Goal: Task Accomplishment & Management: Manage account settings

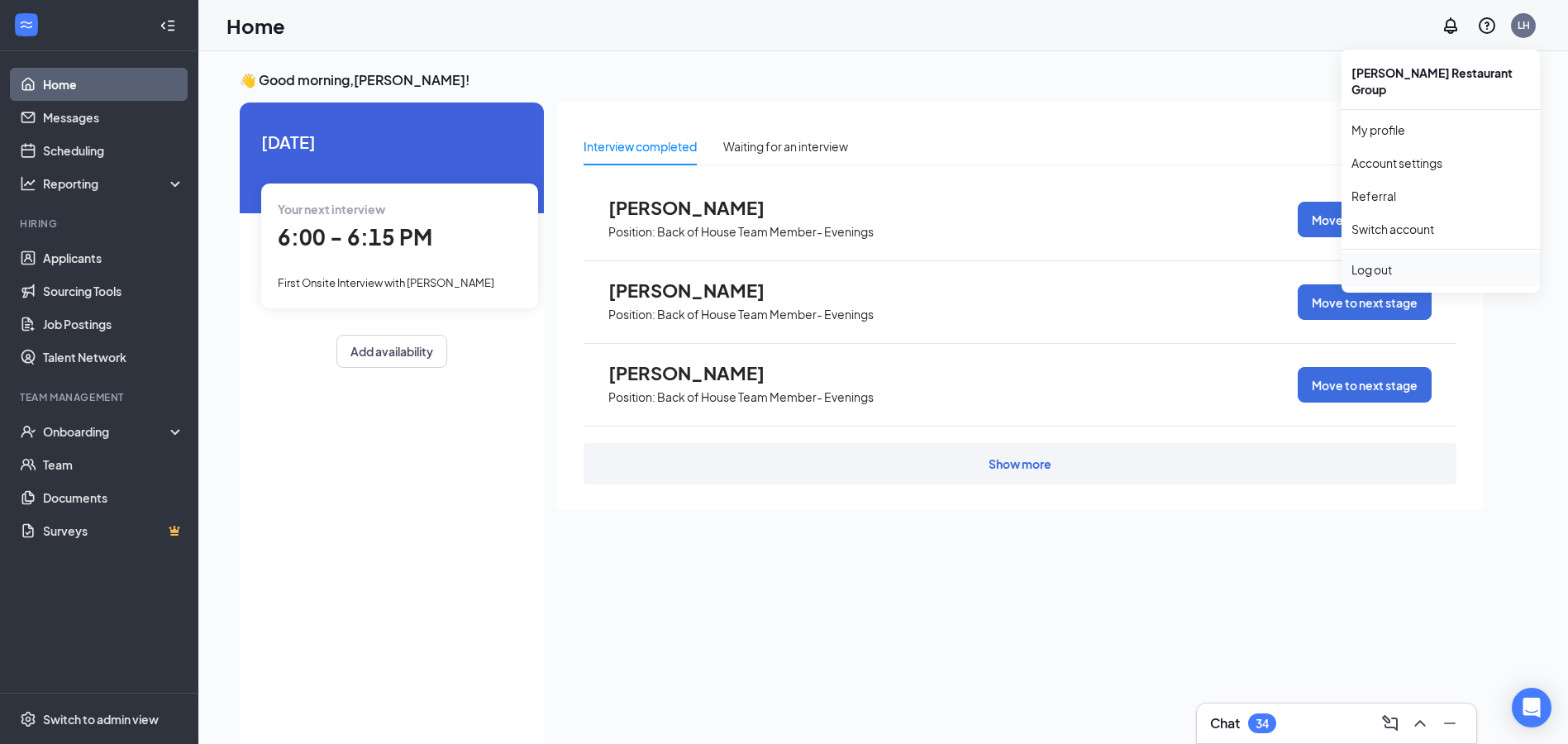
click at [1416, 253] on li "Log out" at bounding box center [1440, 269] width 198 height 33
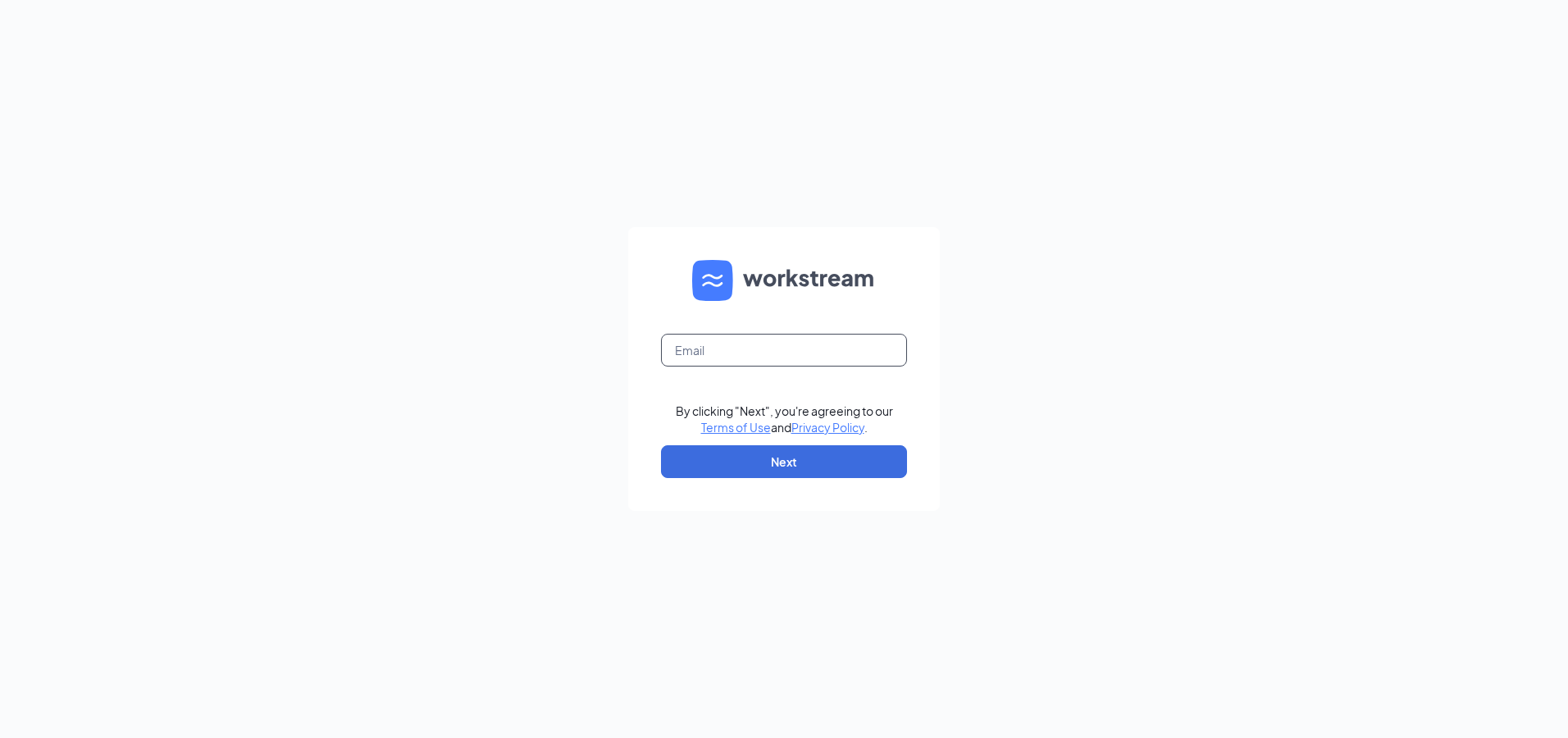
drag, startPoint x: 824, startPoint y: 362, endPoint x: 815, endPoint y: 360, distance: 9.2
click at [824, 362] on input "text" at bounding box center [784, 349] width 246 height 33
type input "baldwinteniqua@yahoo.com"
click at [815, 454] on button "Next" at bounding box center [784, 461] width 246 height 33
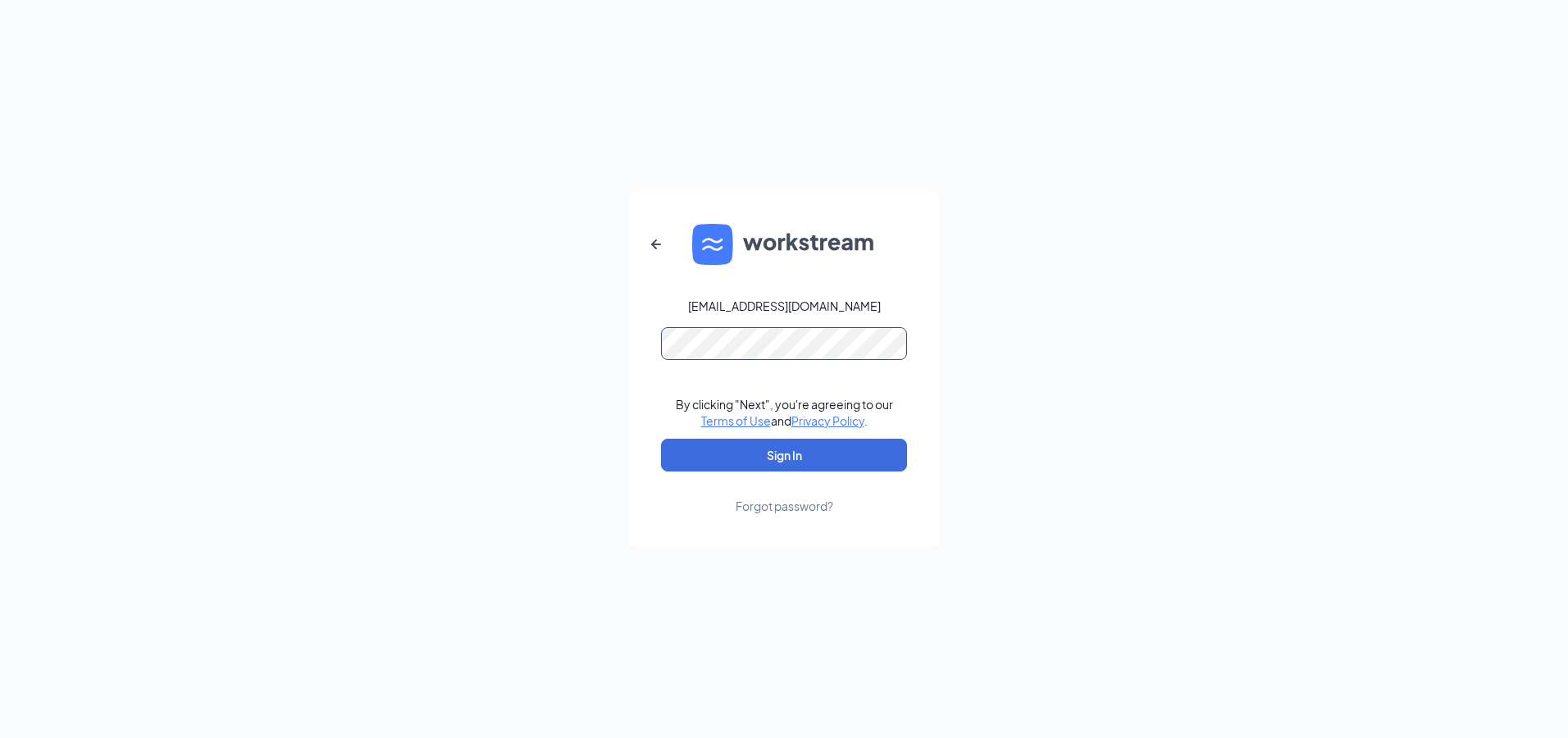
click at [661, 439] on button "Sign In" at bounding box center [784, 455] width 246 height 33
click at [804, 464] on button "Sign In" at bounding box center [784, 455] width 246 height 33
click at [334, 294] on div "baldwinteniqua@yahoo.com Credential mismatches. By clicking "Next", you're agre…" at bounding box center [784, 369] width 1568 height 738
click at [661, 439] on button "Sign In" at bounding box center [784, 455] width 246 height 33
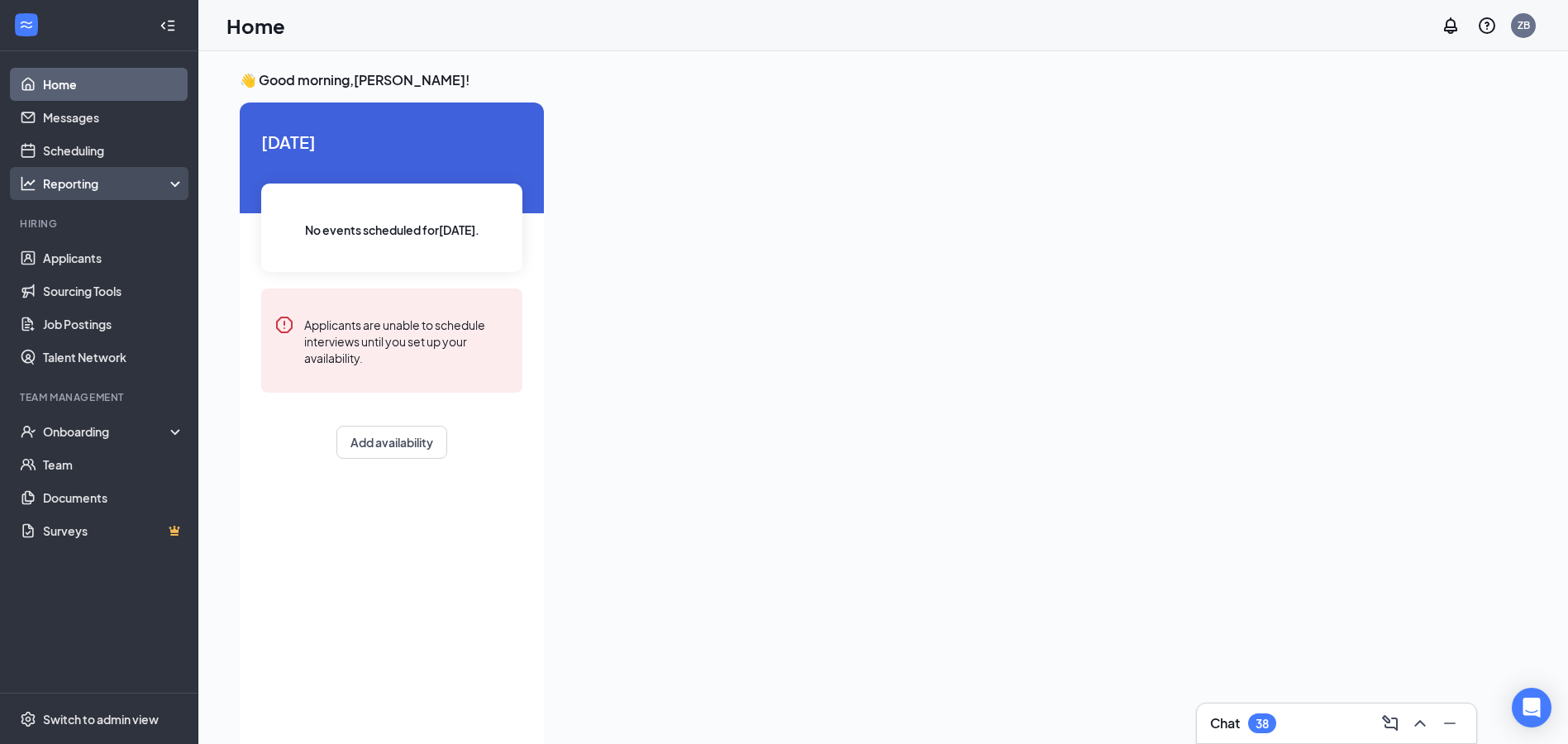
click at [134, 191] on div "Reporting" at bounding box center [114, 184] width 142 height 17
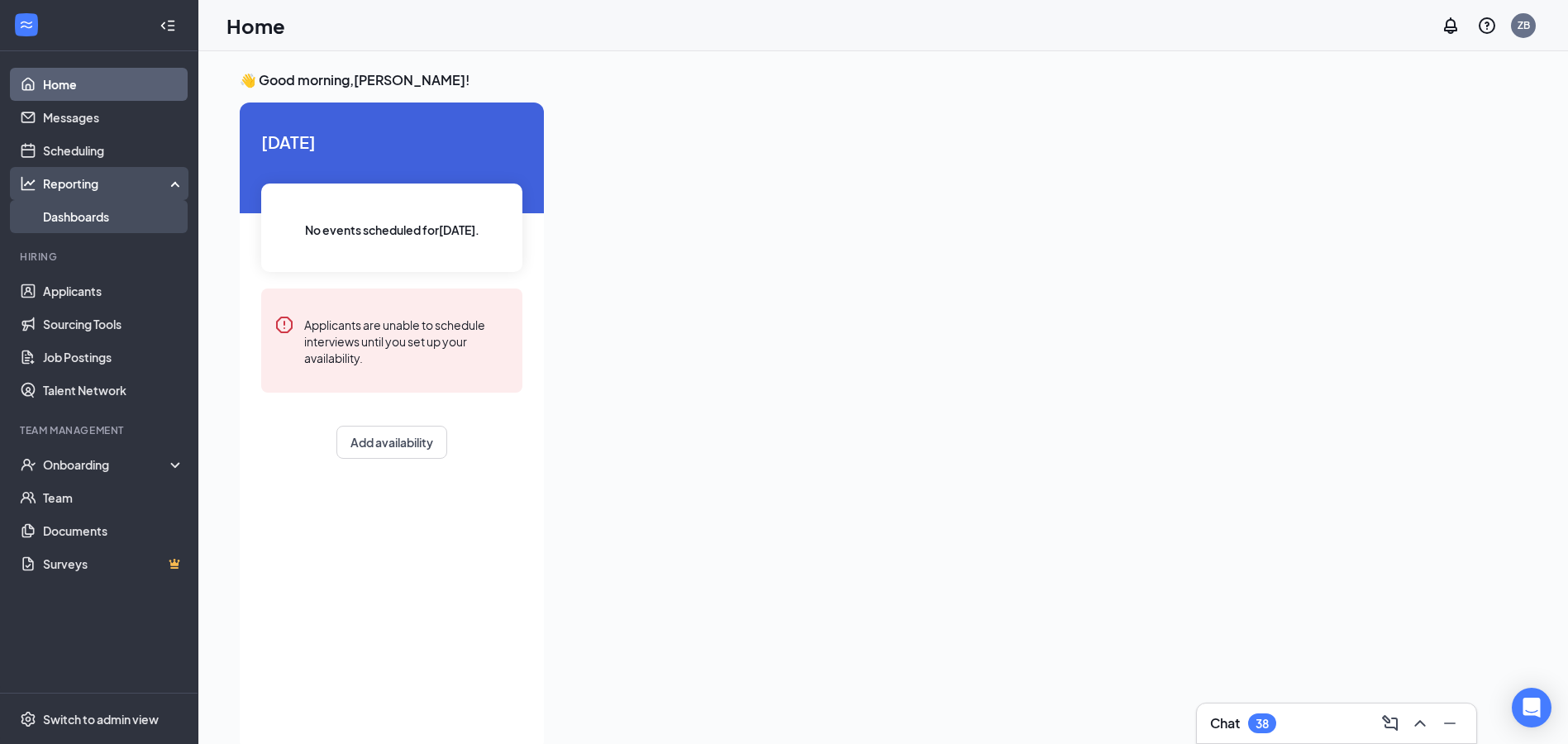
click at [115, 219] on link "Dashboards" at bounding box center [114, 216] width 142 height 33
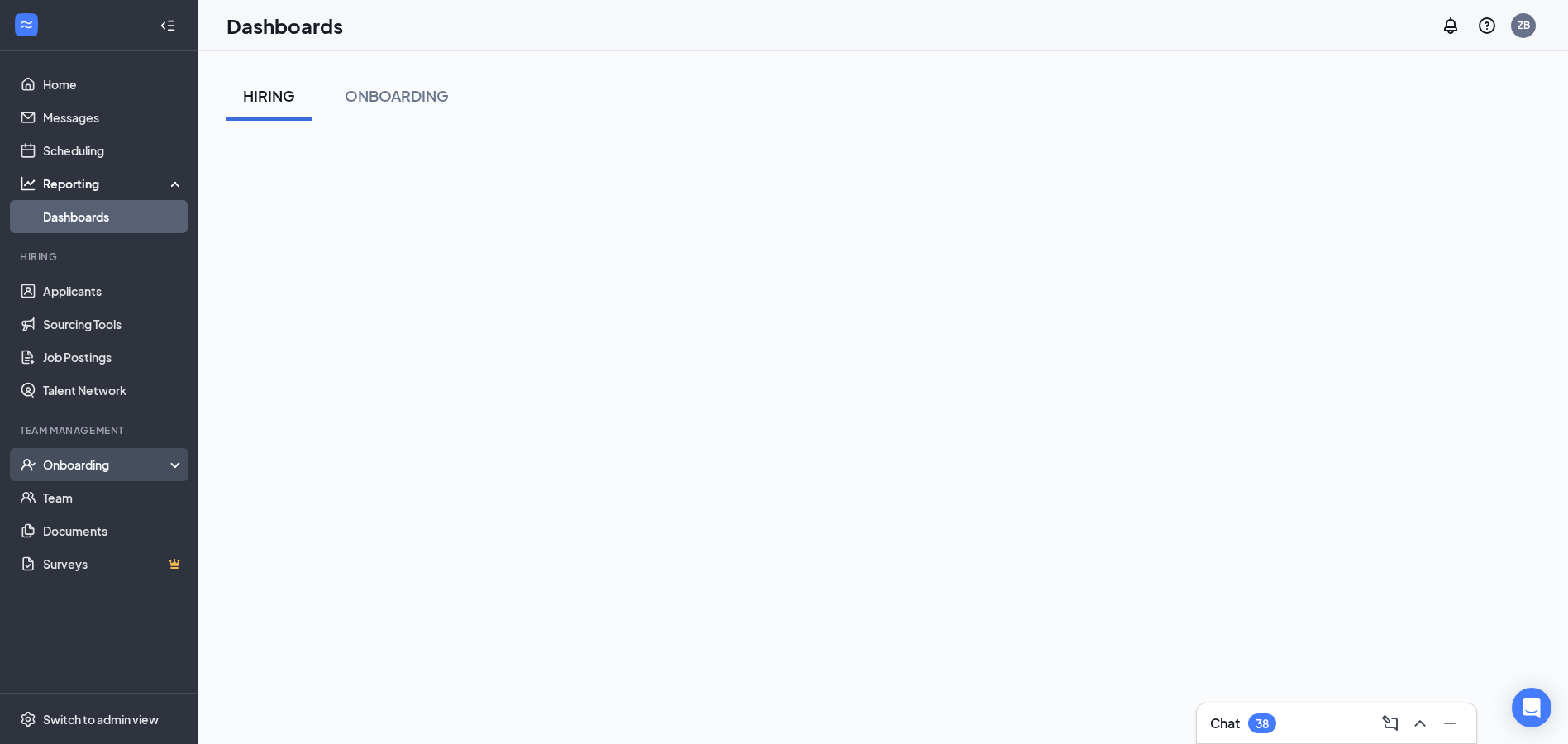
click at [63, 480] on div "Onboarding" at bounding box center [99, 464] width 198 height 33
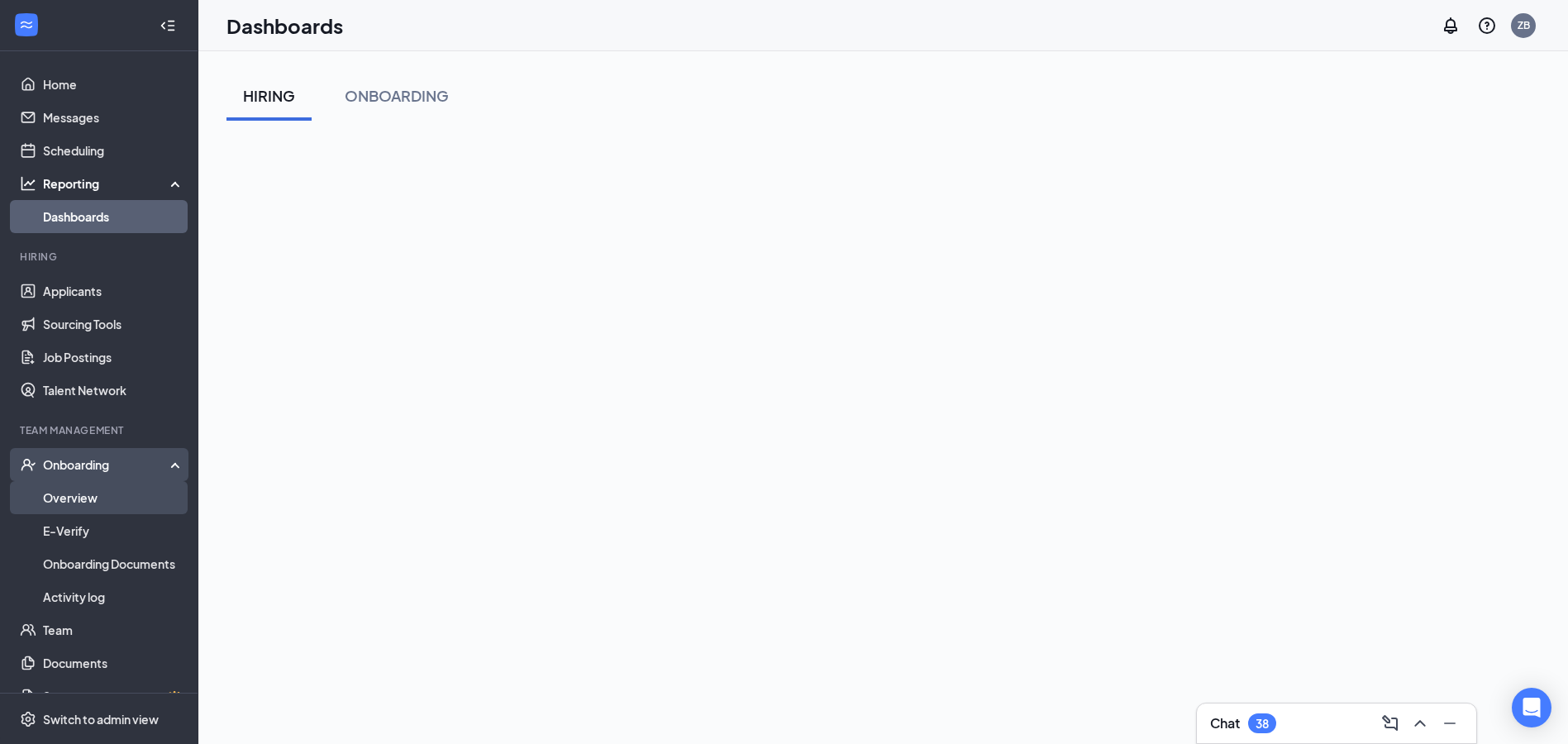
click at [75, 505] on link "Overview" at bounding box center [114, 497] width 142 height 33
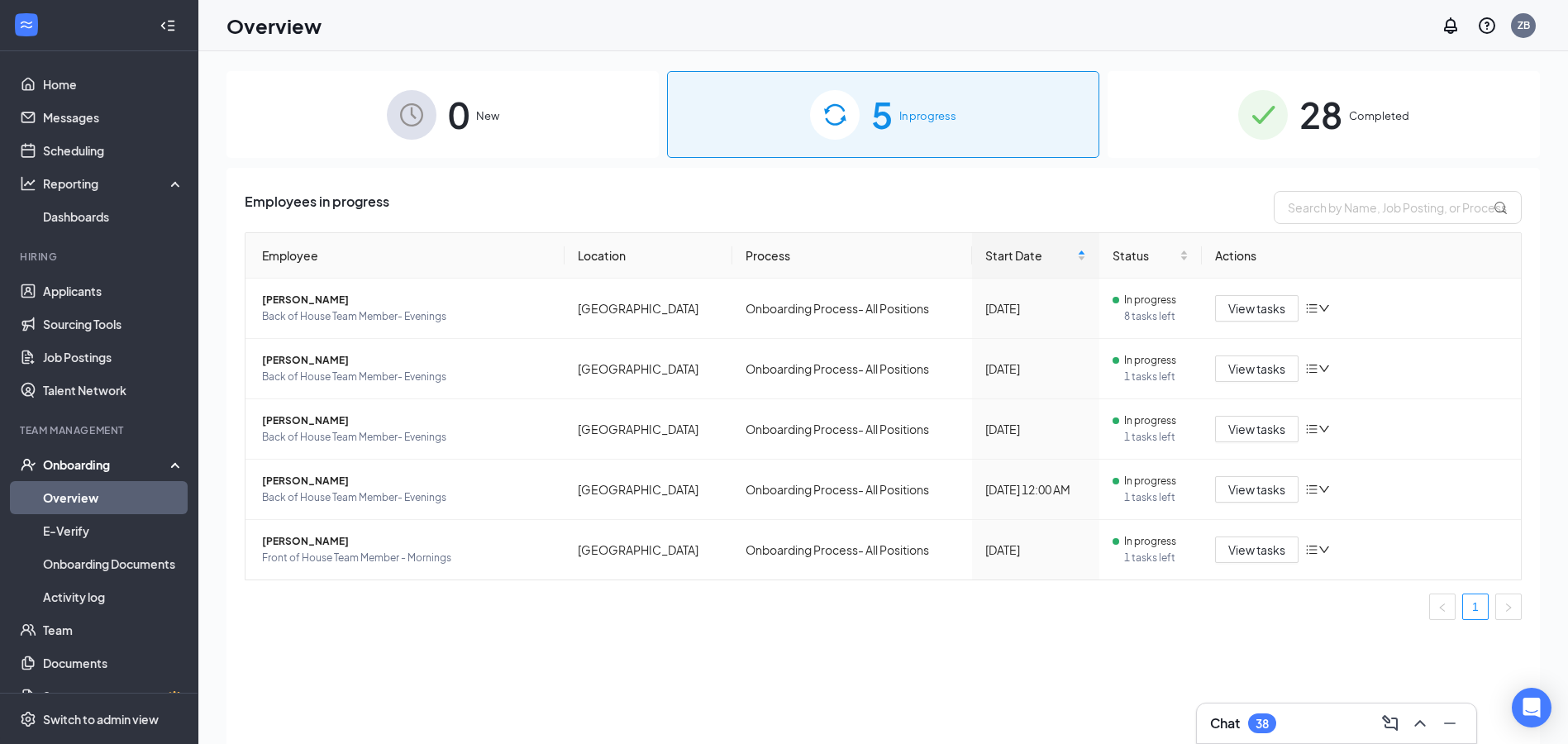
click at [1230, 147] on div "28 Completed" at bounding box center [1324, 115] width 432 height 86
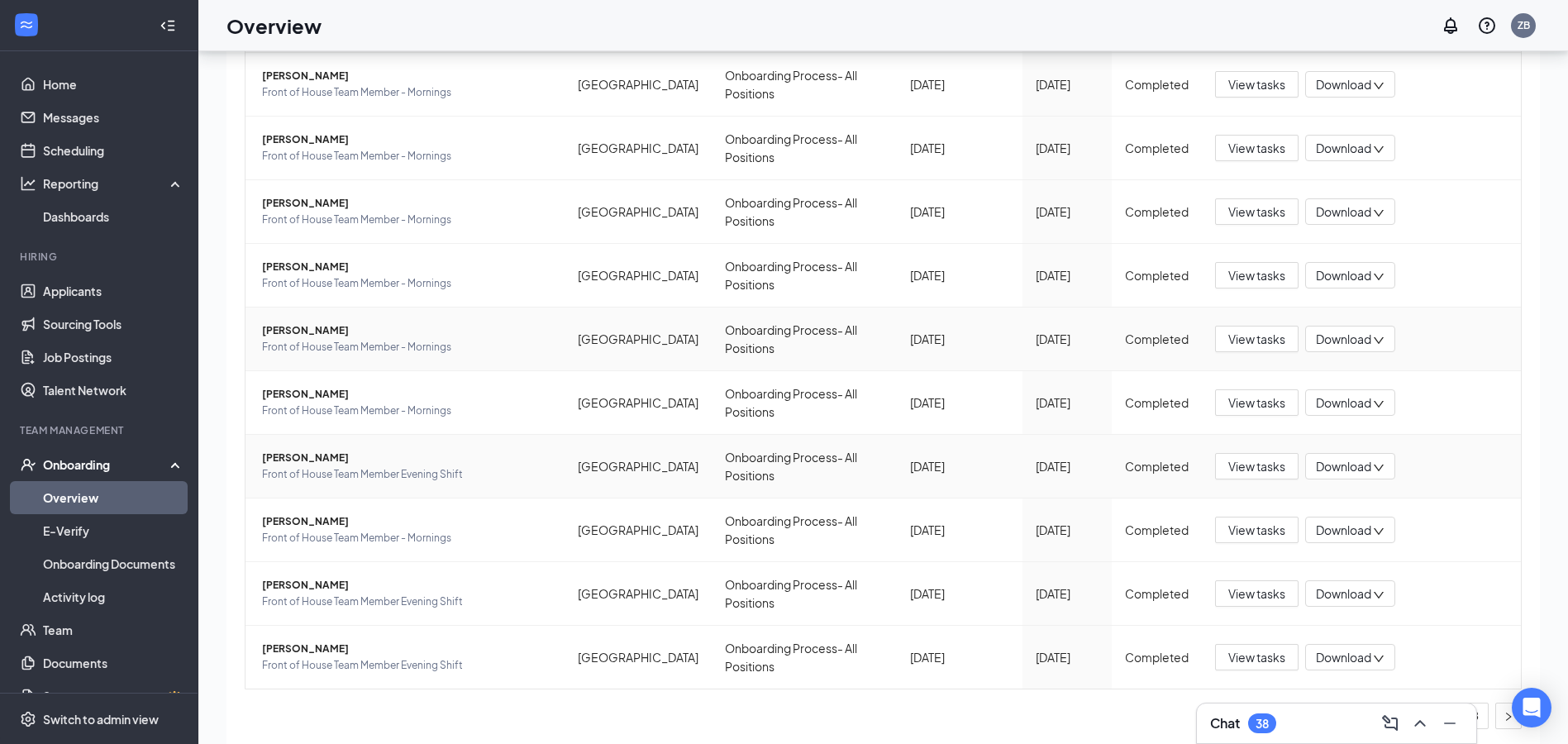
scroll to position [74, 0]
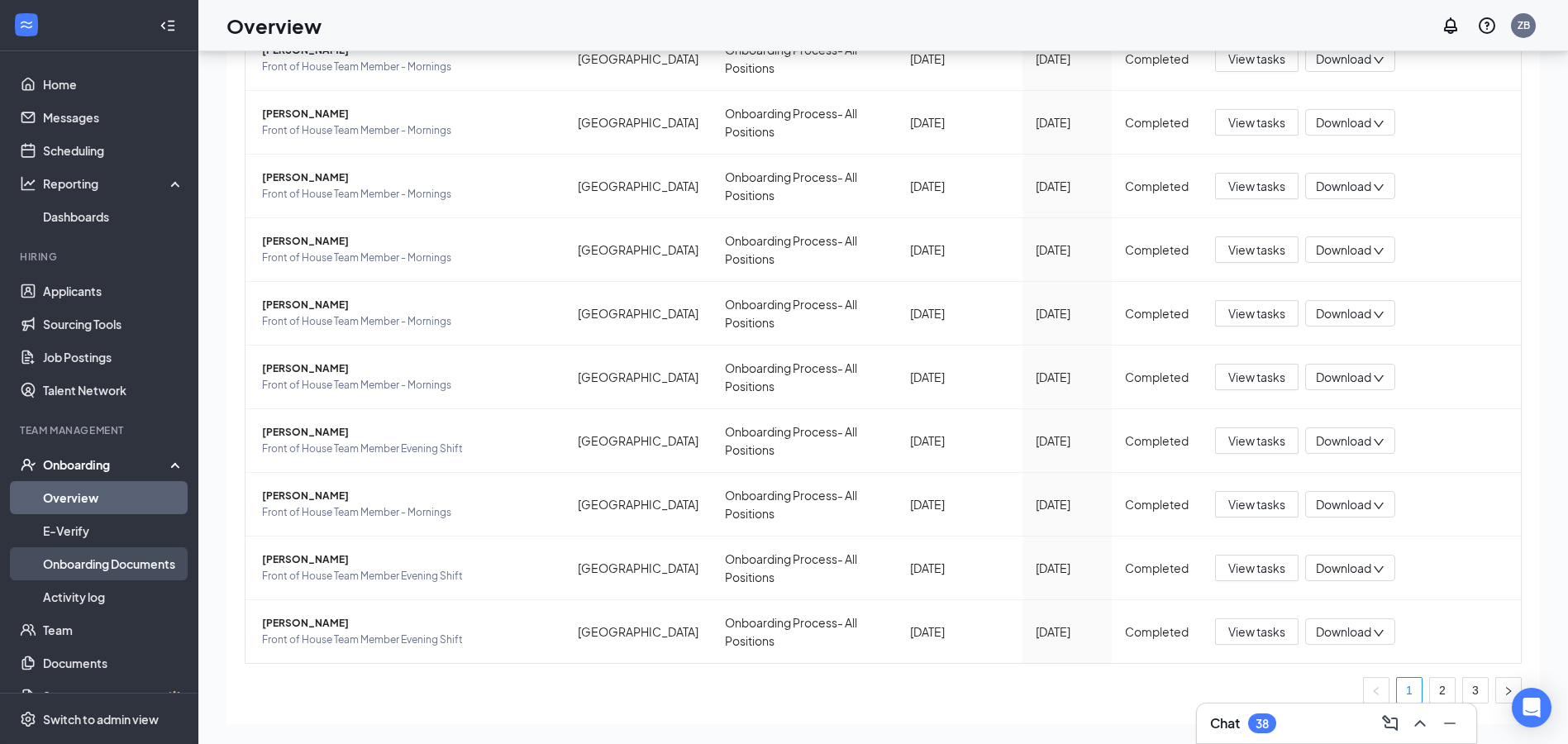
click at [99, 561] on link "Onboarding Documents" at bounding box center [114, 564] width 142 height 33
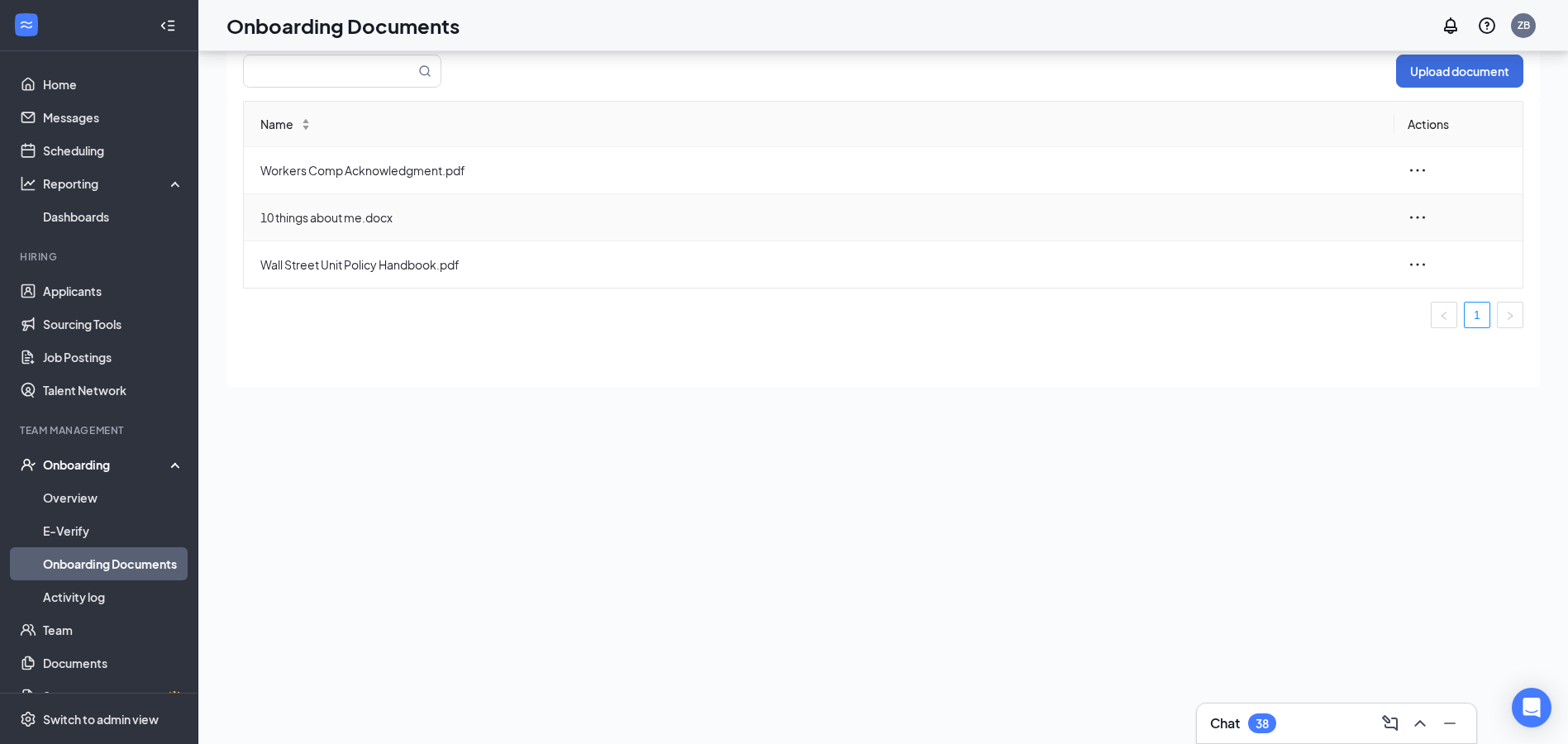
click at [331, 221] on span "10 things about me.docx" at bounding box center [821, 217] width 1121 height 18
click at [1096, 208] on td "10 things about me.docx" at bounding box center [819, 218] width 1150 height 47
click at [1414, 215] on icon "ellipsis" at bounding box center [1417, 217] width 20 height 20
click at [1077, 356] on div "Name Actions Workers Comp Acknowledgment.pdf 10 things about me.docx Wall Stree…" at bounding box center [883, 243] width 1314 height 287
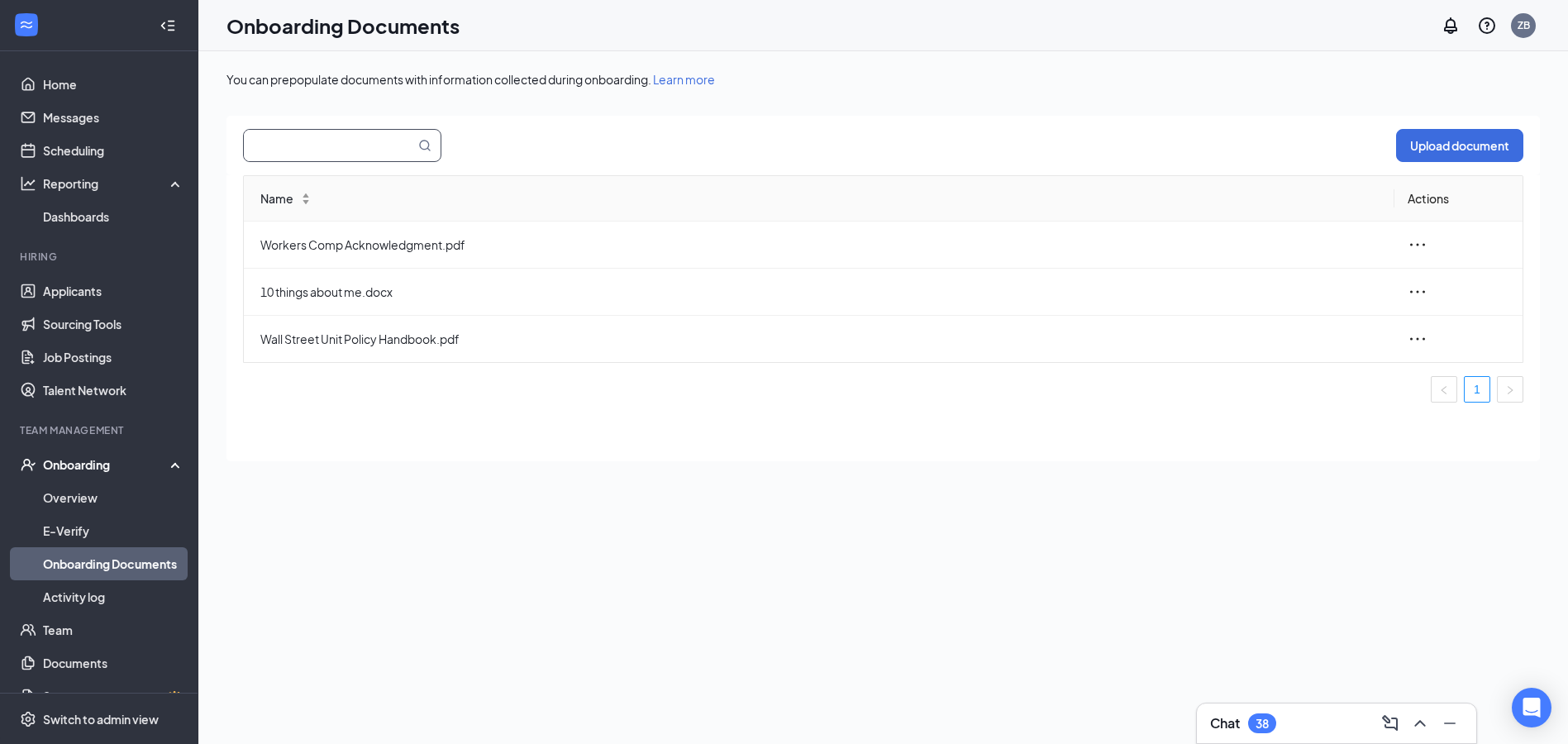
click at [347, 153] on input "text" at bounding box center [319, 145] width 151 height 31
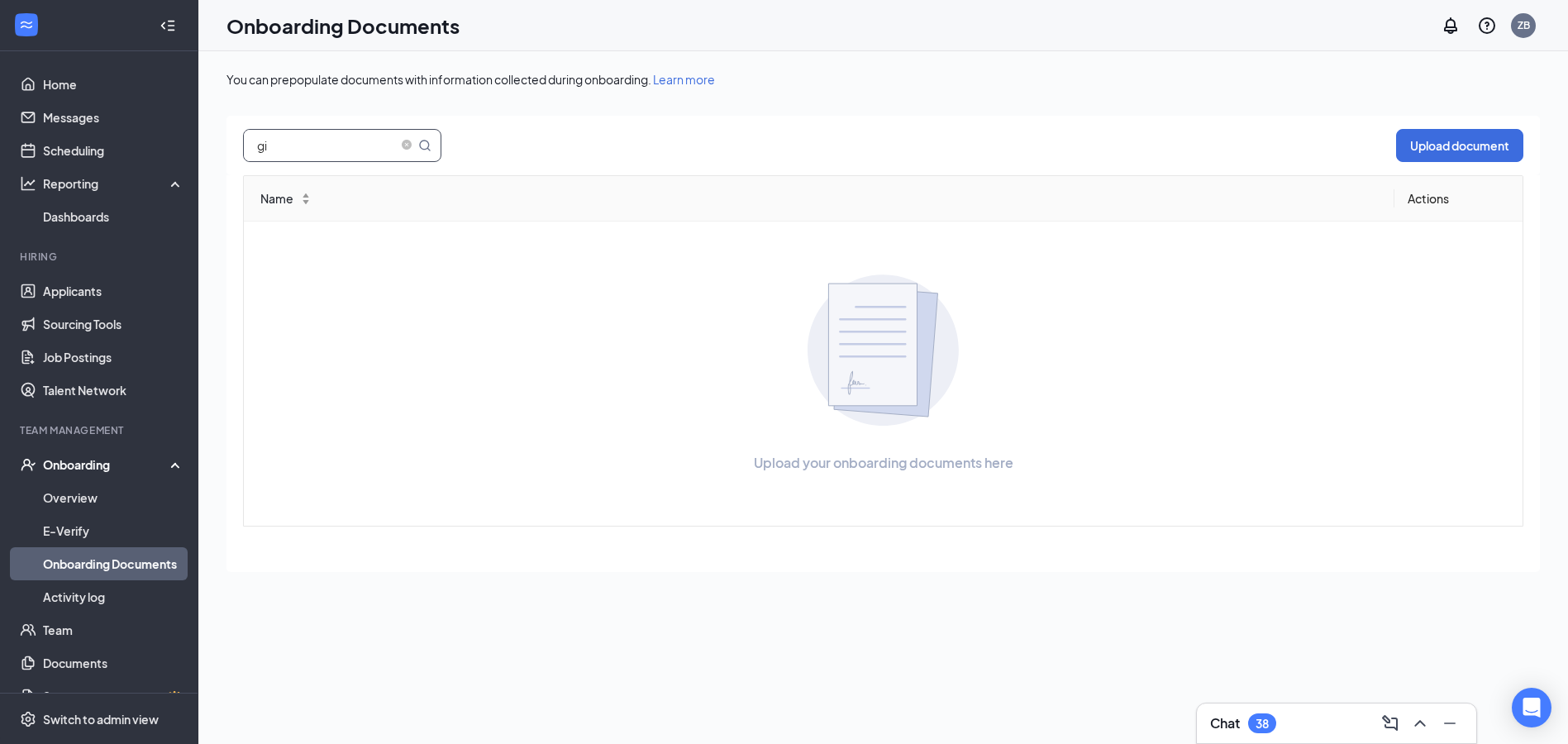
type input "g"
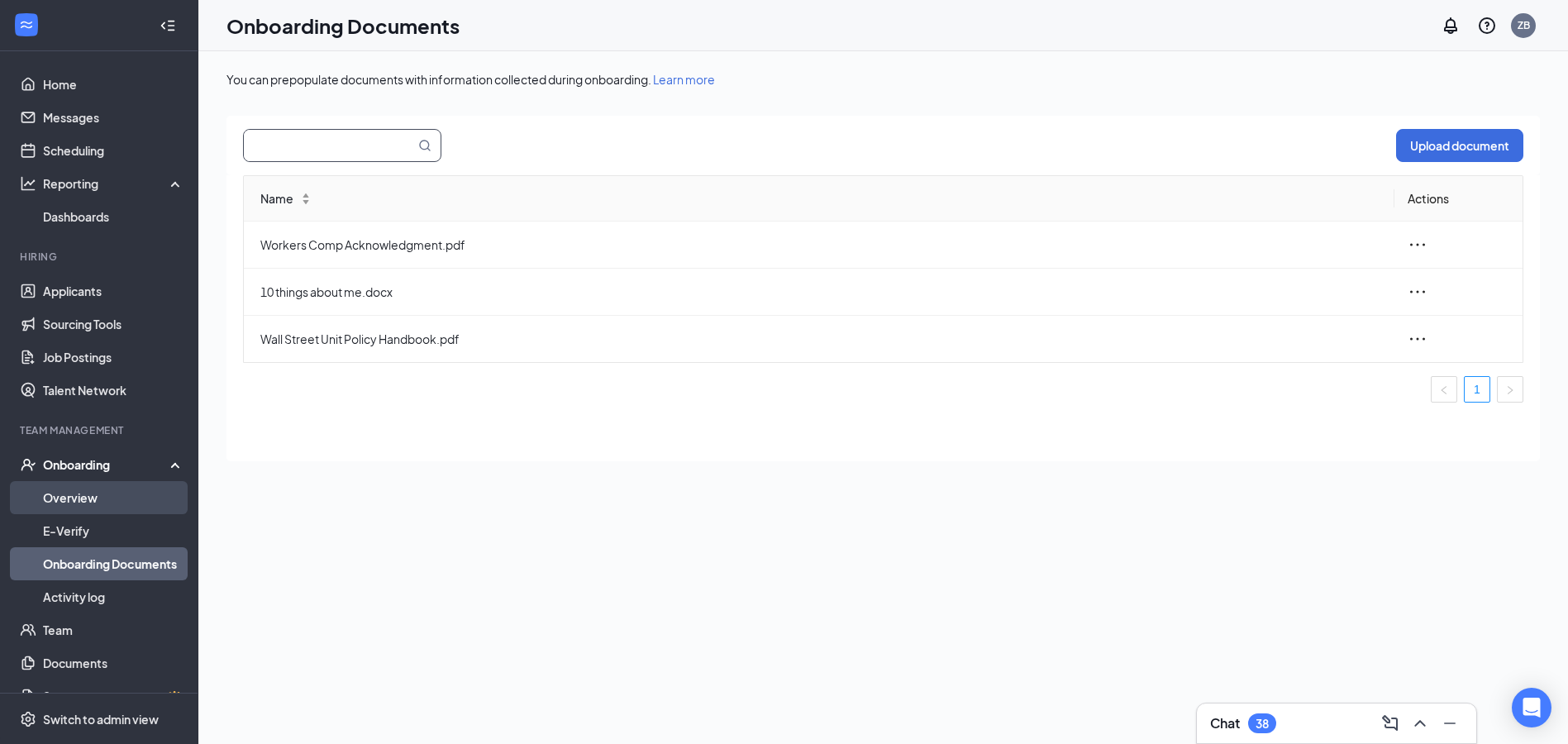
click at [101, 487] on link "Overview" at bounding box center [114, 497] width 142 height 33
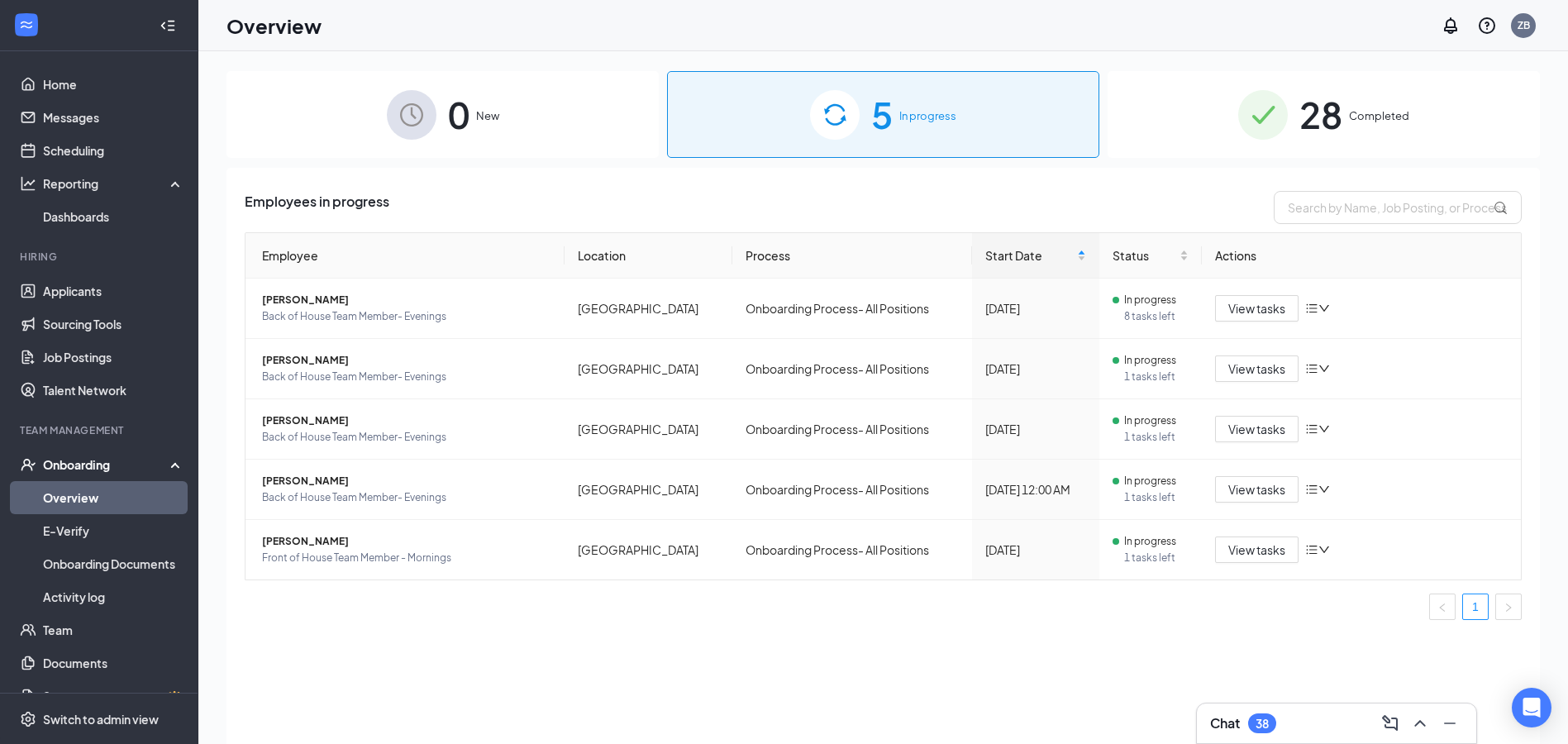
click at [1272, 121] on img at bounding box center [1263, 115] width 50 height 50
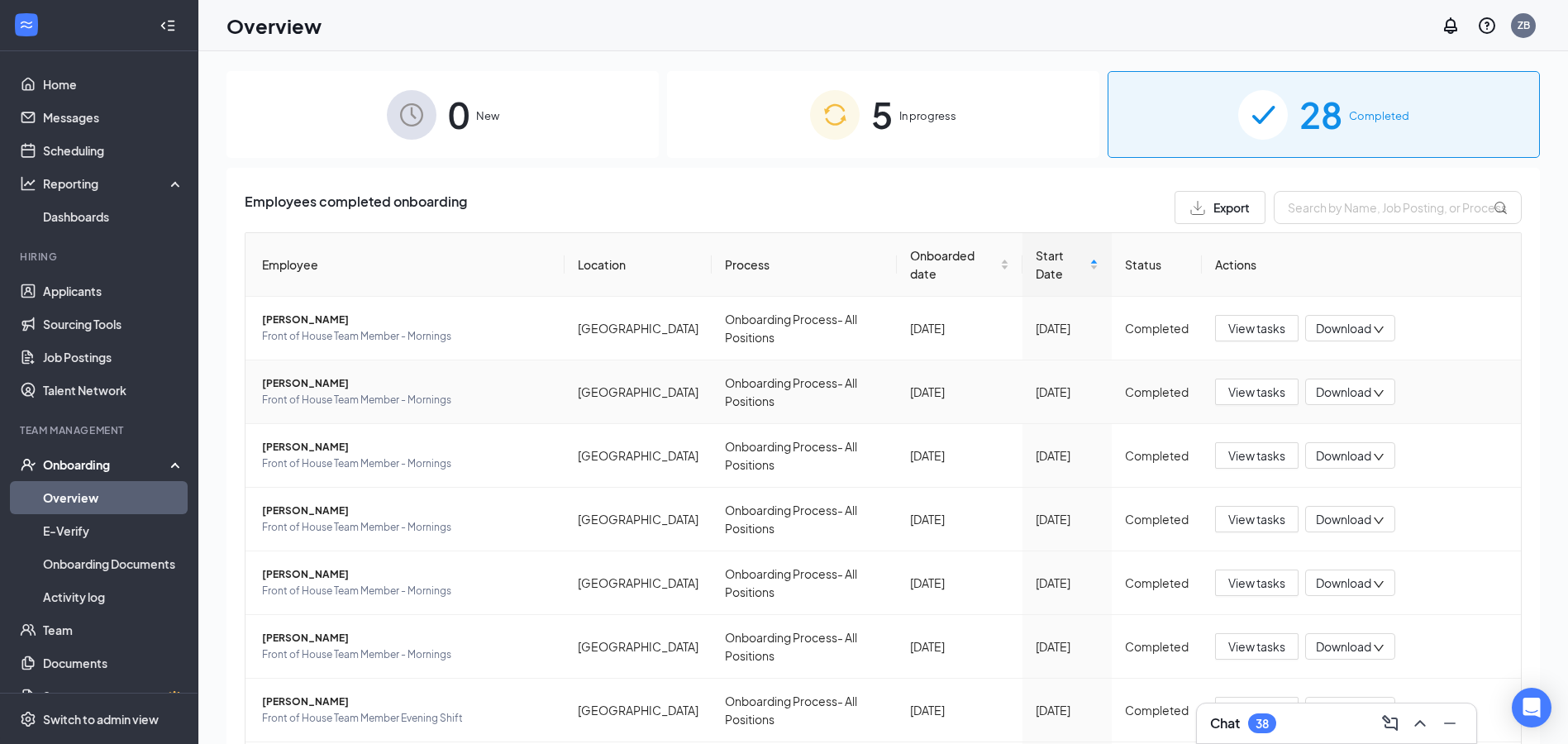
scroll to position [195, 0]
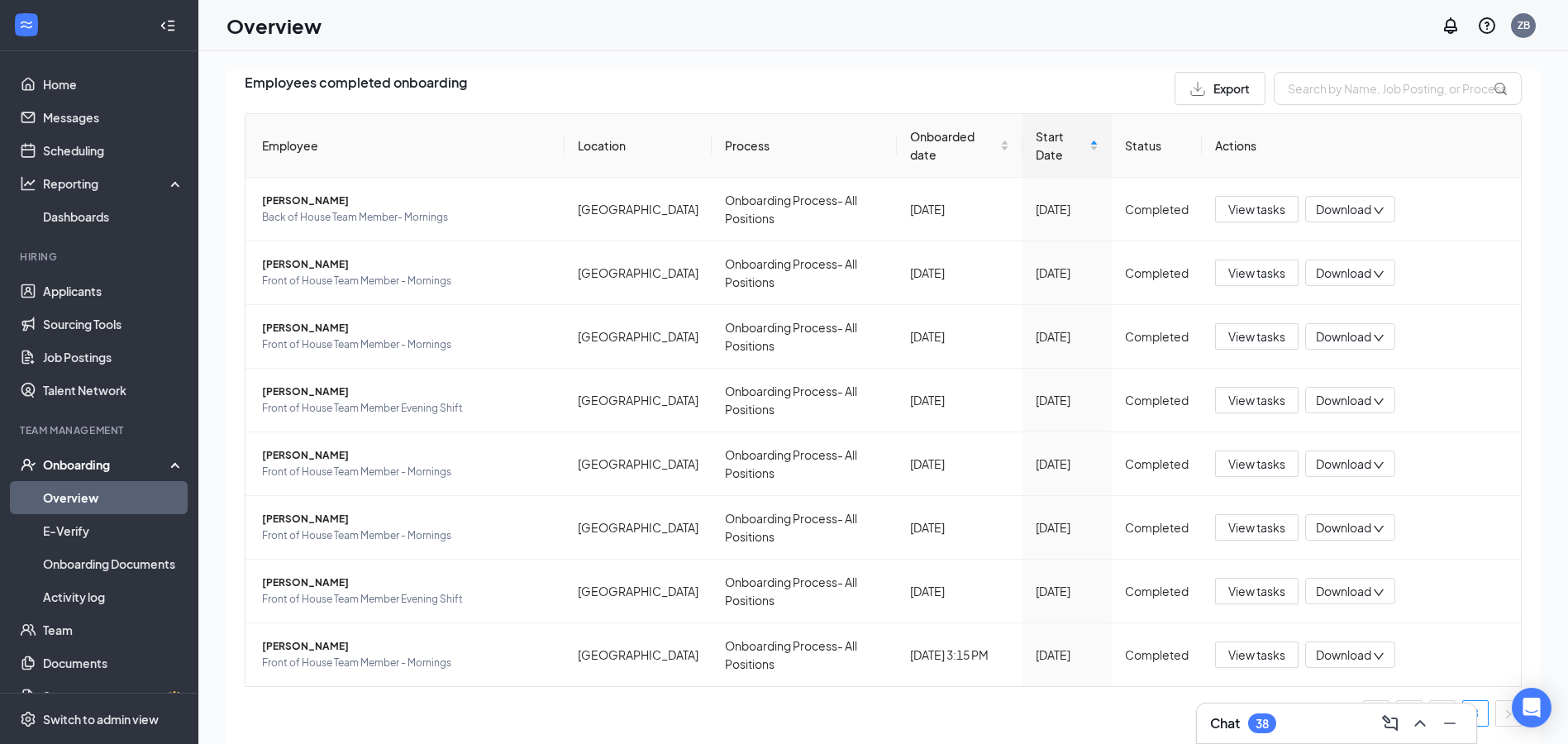
scroll to position [74, 0]
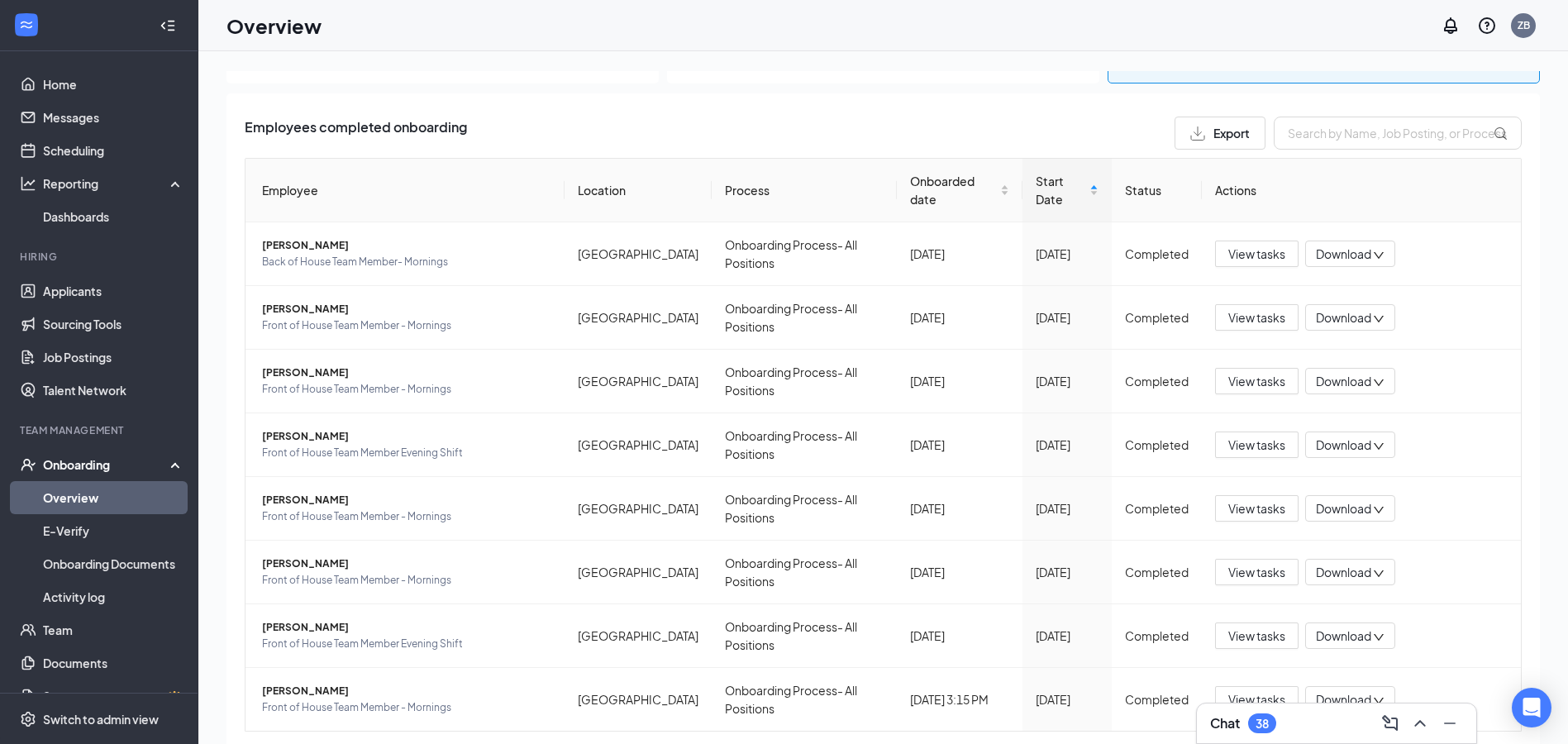
click at [1474, 703] on div "Chat 38" at bounding box center [1336, 723] width 281 height 41
click at [1471, 743] on link "3" at bounding box center [1475, 758] width 24 height 24
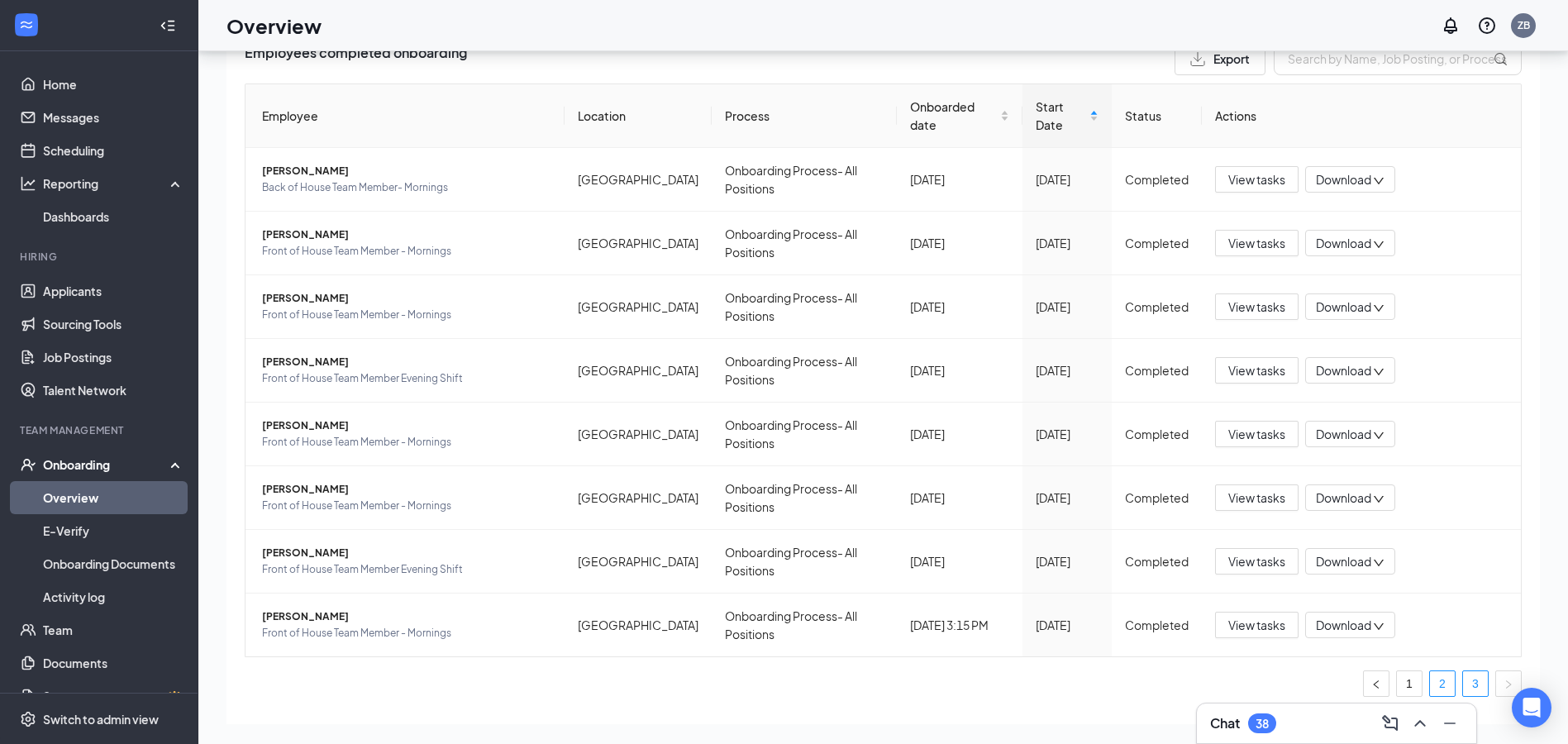
click at [1430, 672] on link "2" at bounding box center [1442, 684] width 24 height 24
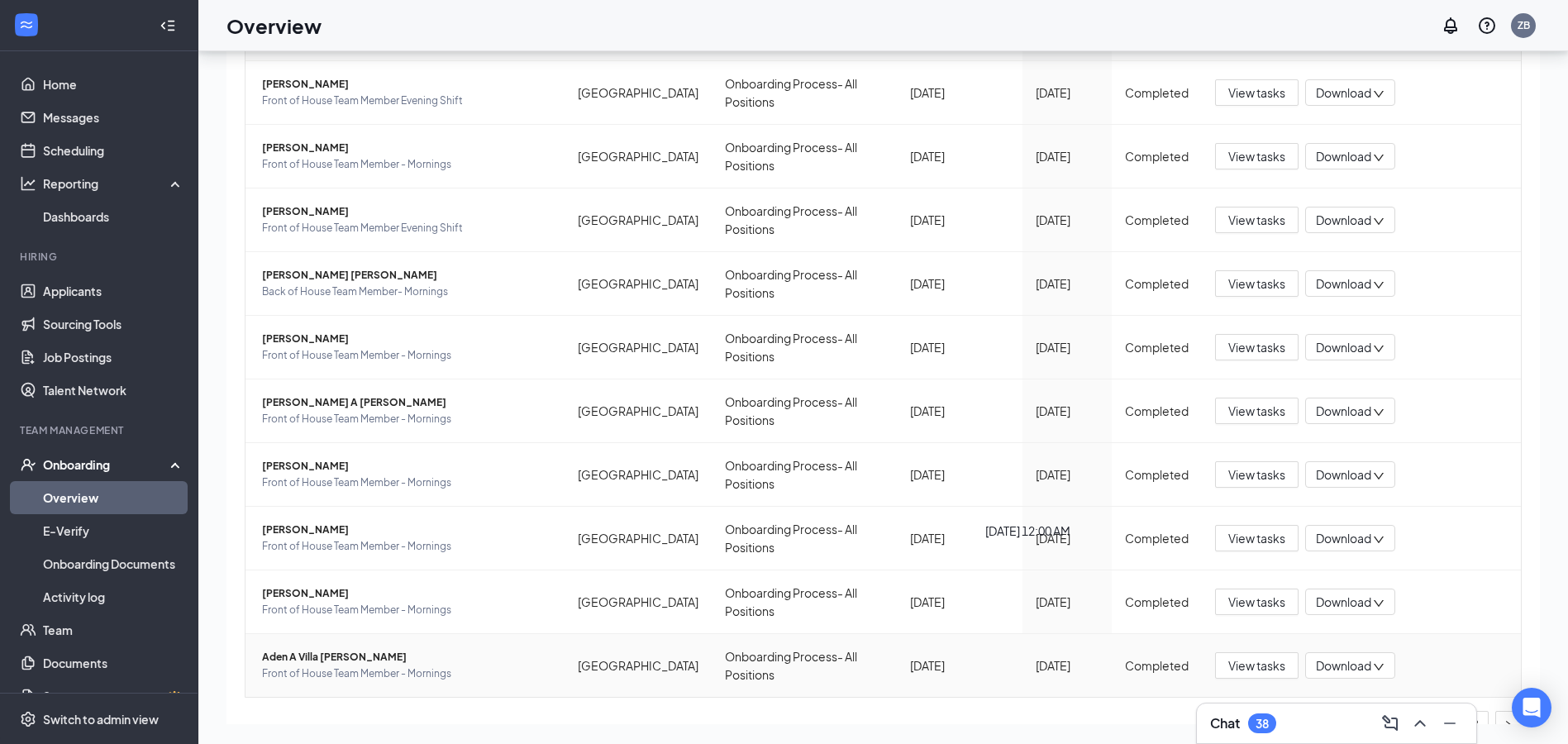
scroll to position [195, 0]
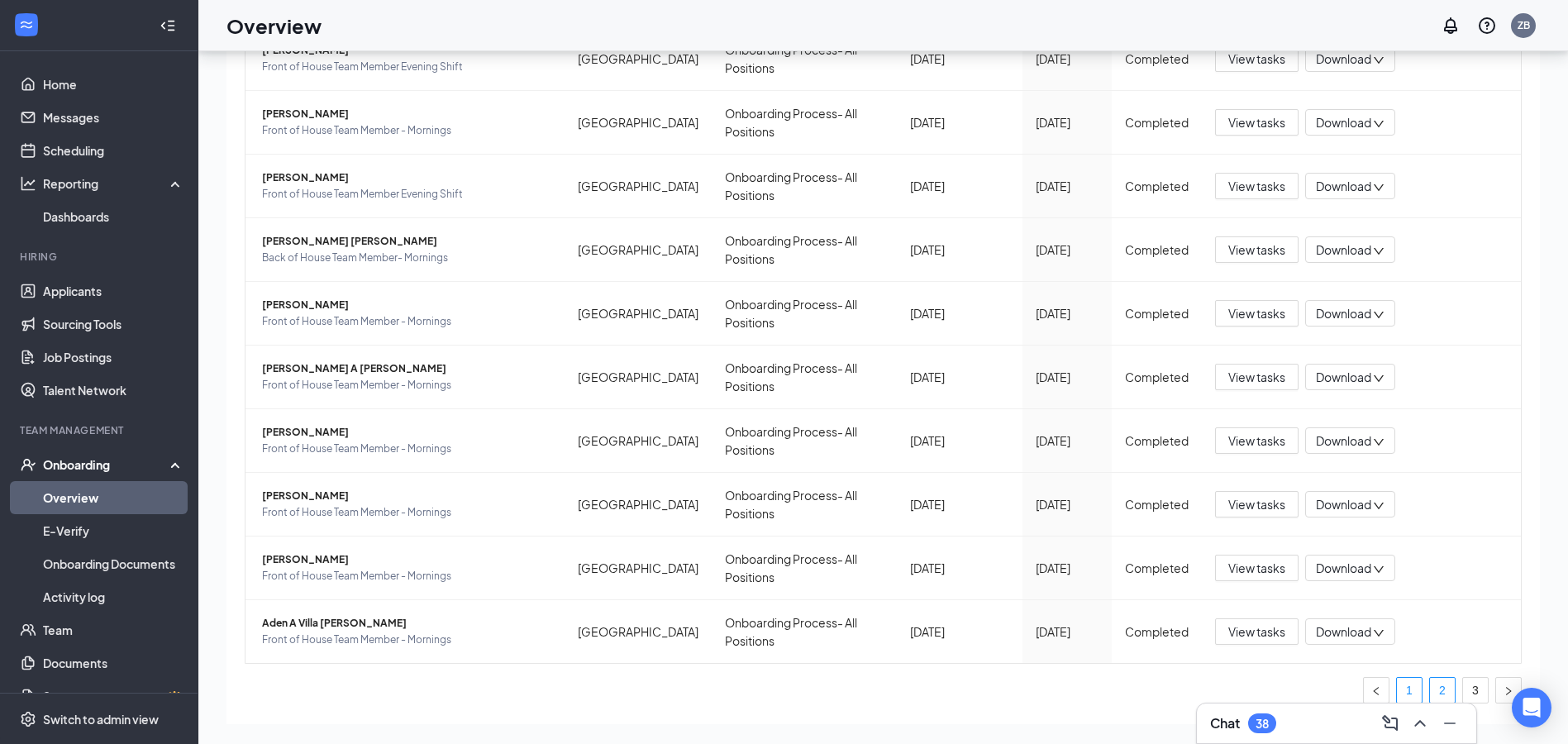
click at [1397, 678] on link "1" at bounding box center [1409, 690] width 24 height 24
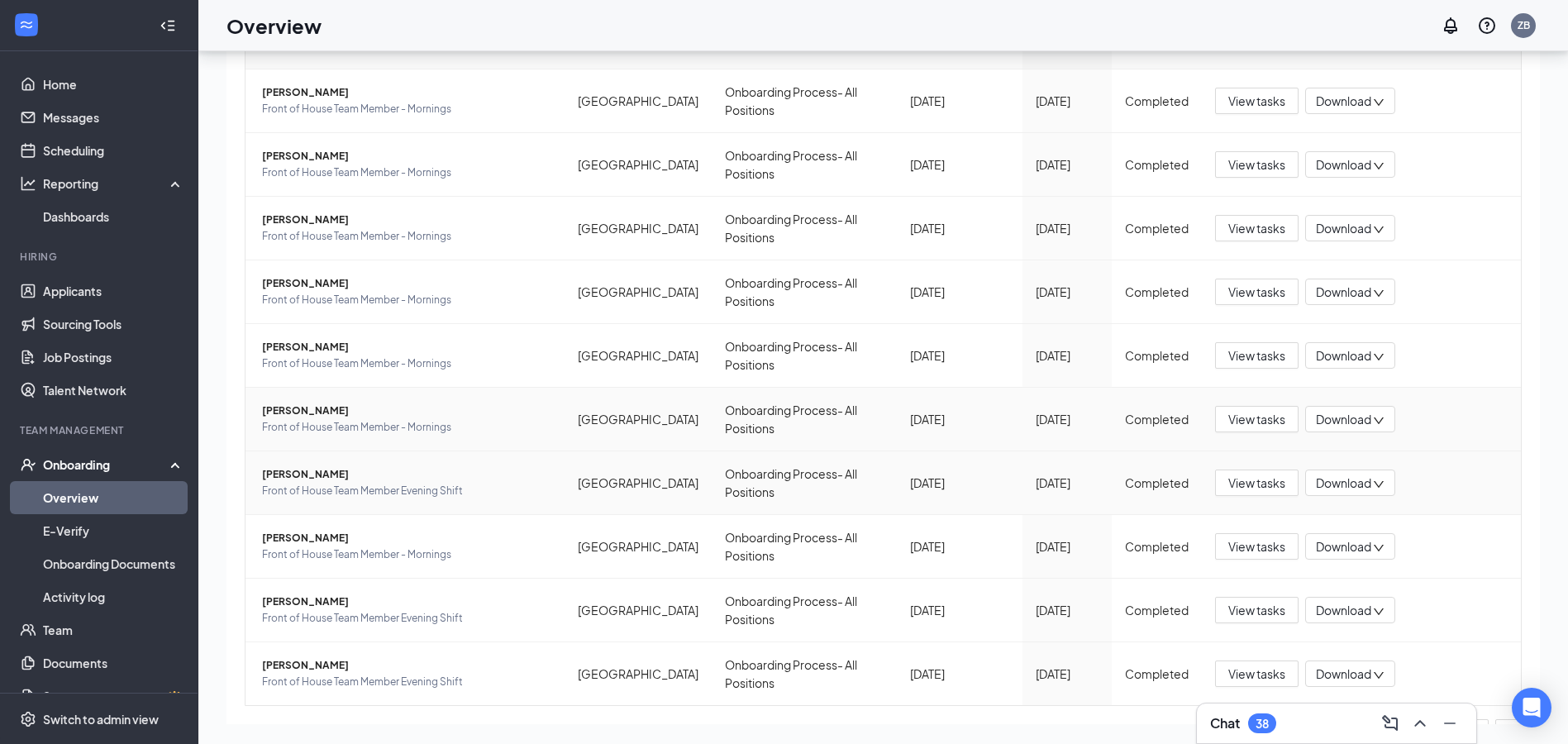
scroll to position [195, 0]
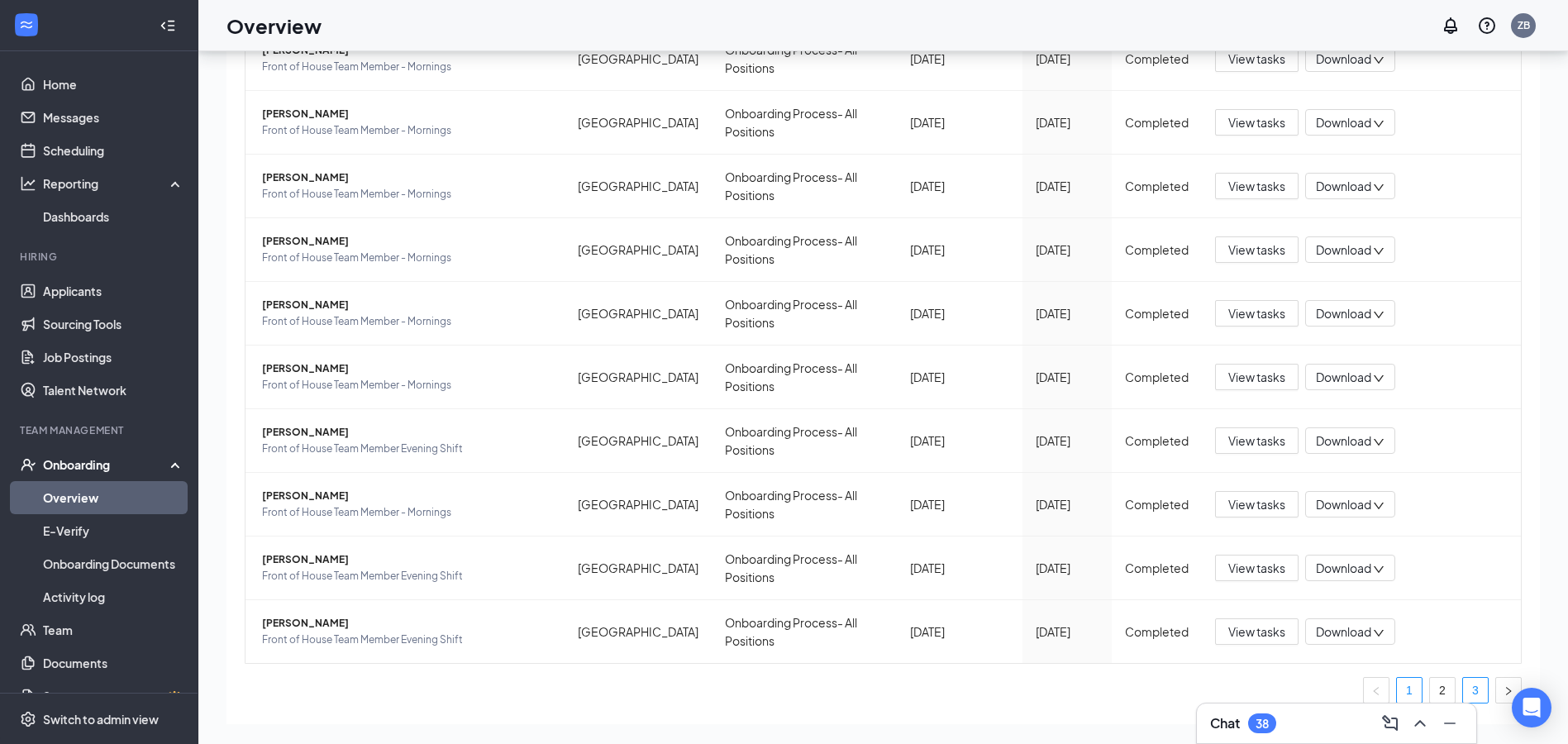
click at [1463, 678] on link "3" at bounding box center [1475, 690] width 24 height 24
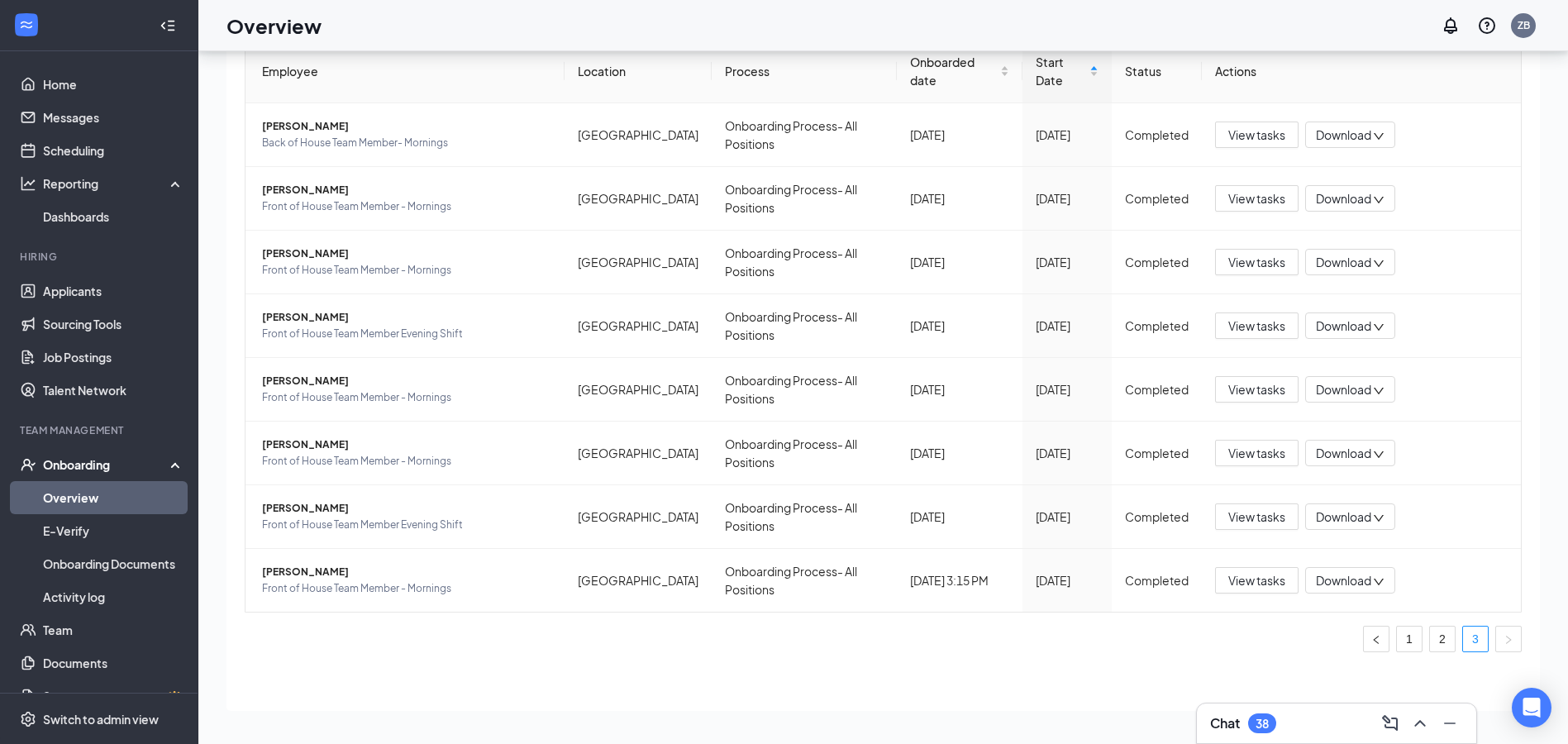
scroll to position [74, 0]
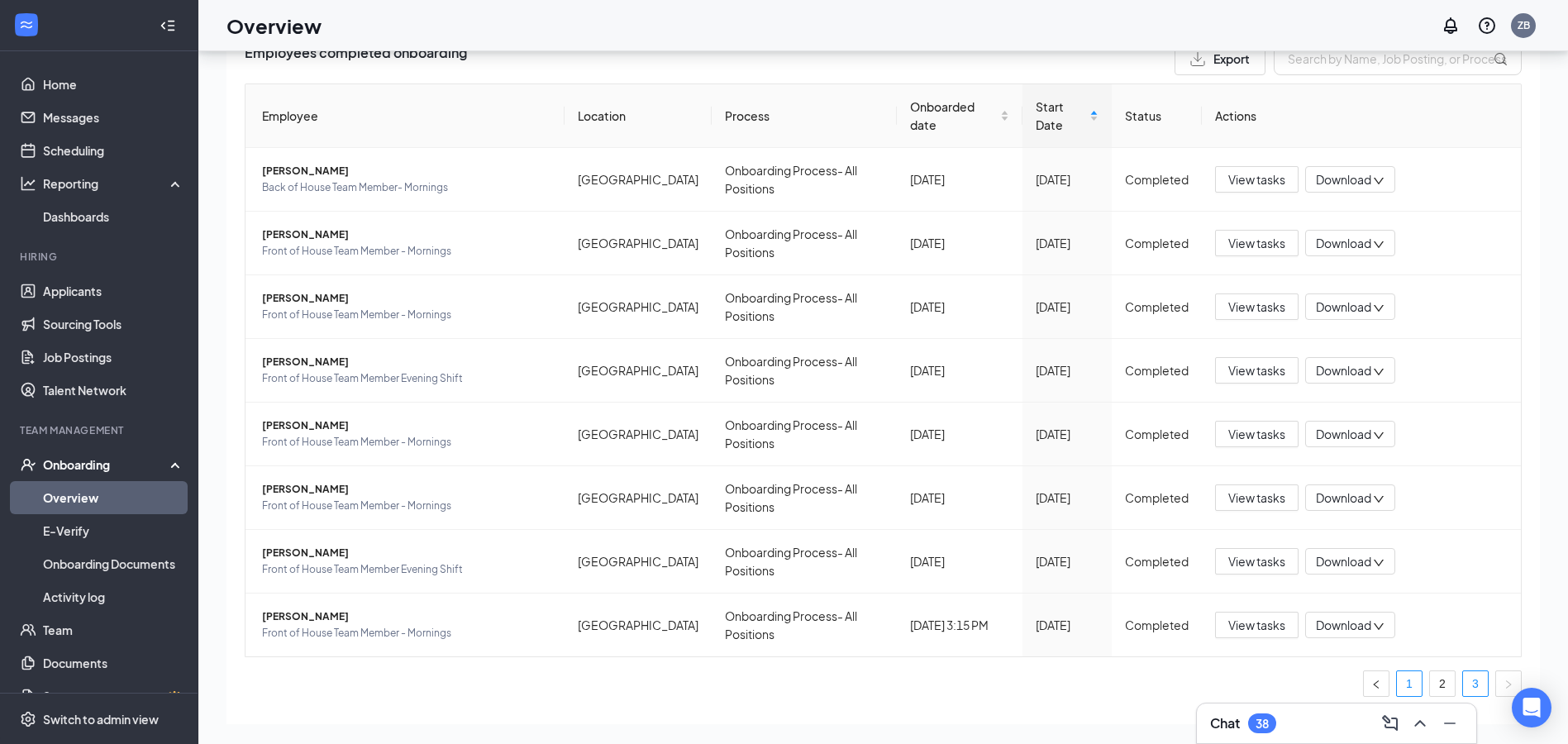
click at [1398, 672] on link "1" at bounding box center [1409, 684] width 24 height 24
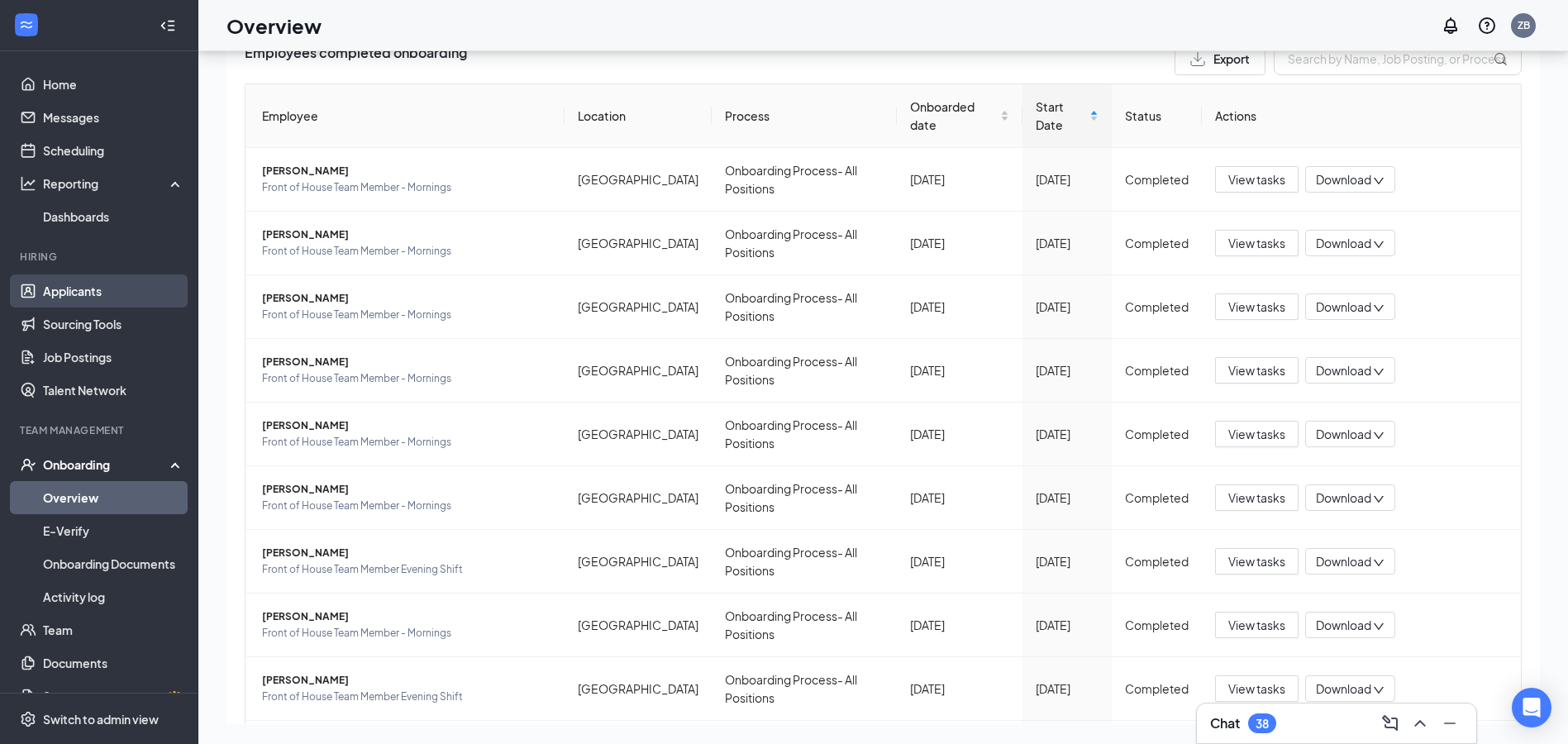
click at [50, 302] on link "Applicants" at bounding box center [114, 290] width 142 height 33
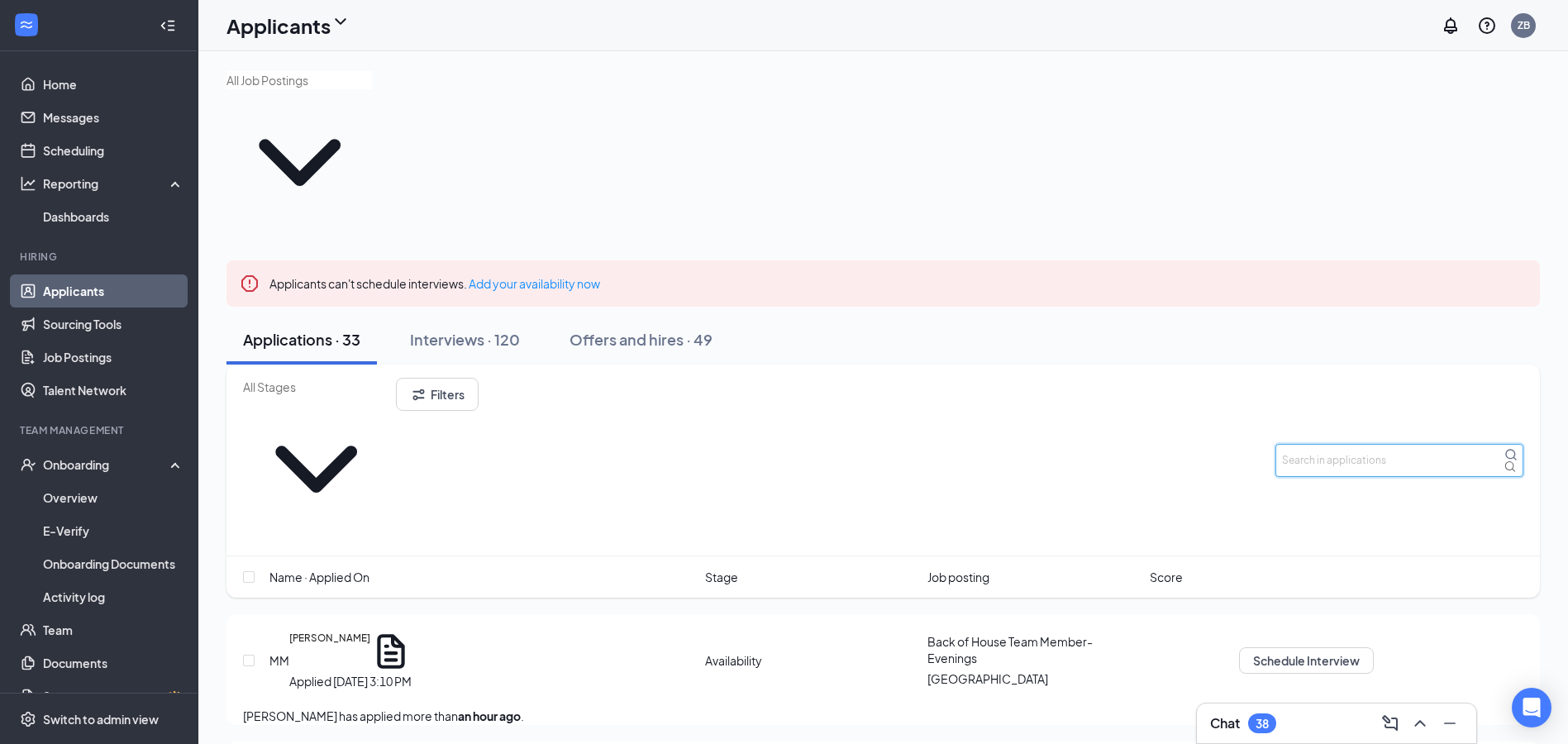
click at [1349, 444] on input "text" at bounding box center [1399, 460] width 248 height 33
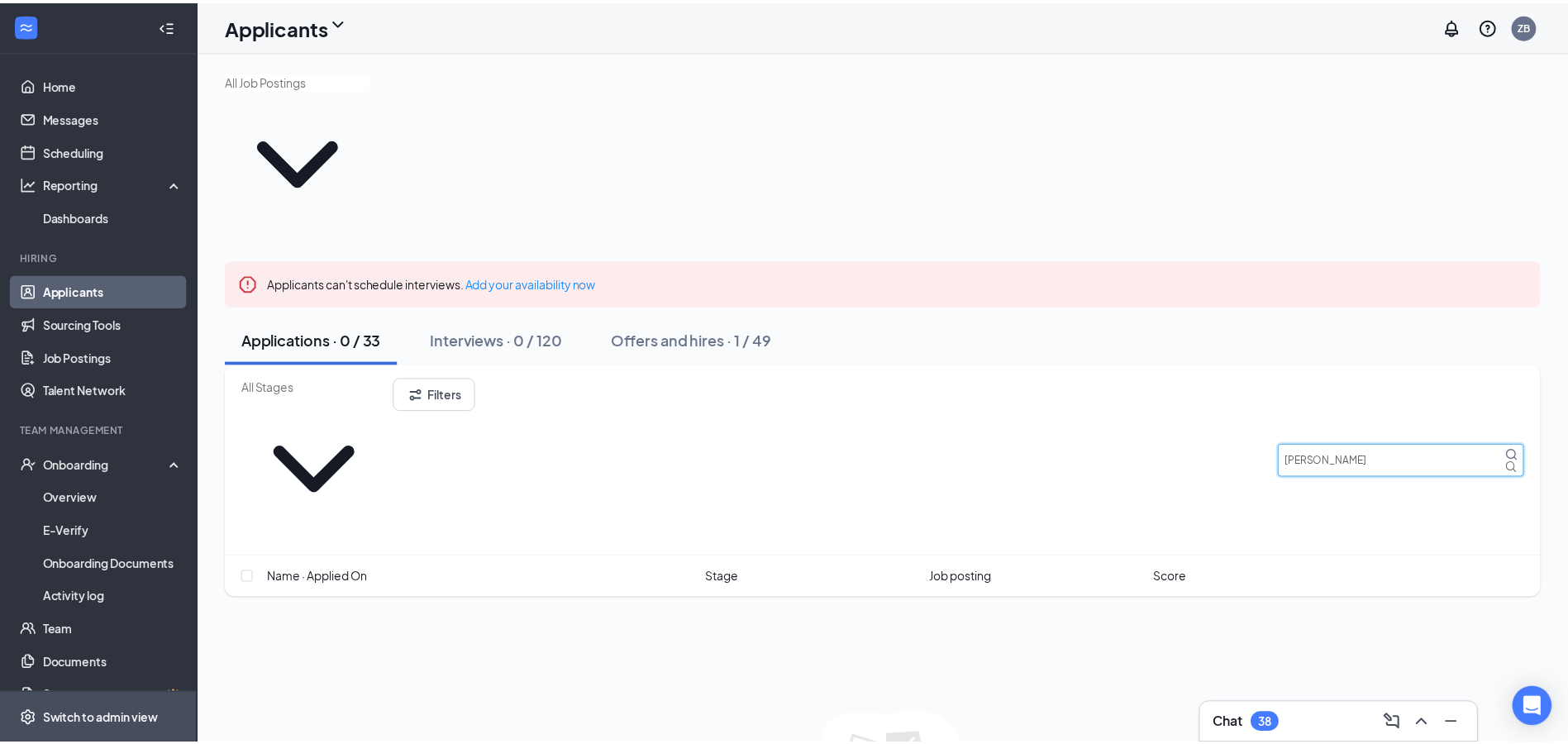
scroll to position [26, 0]
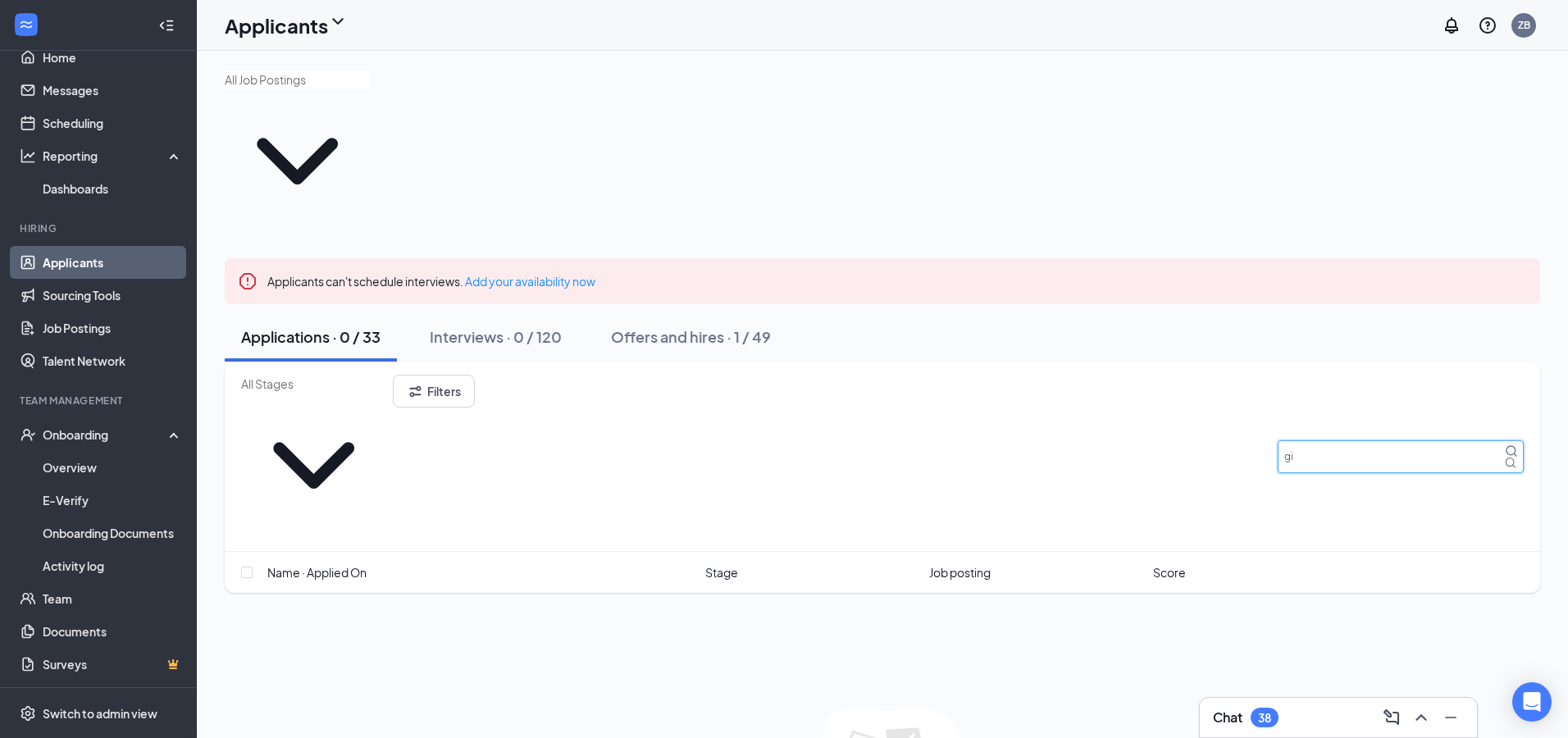
type input "g"
type input "e"
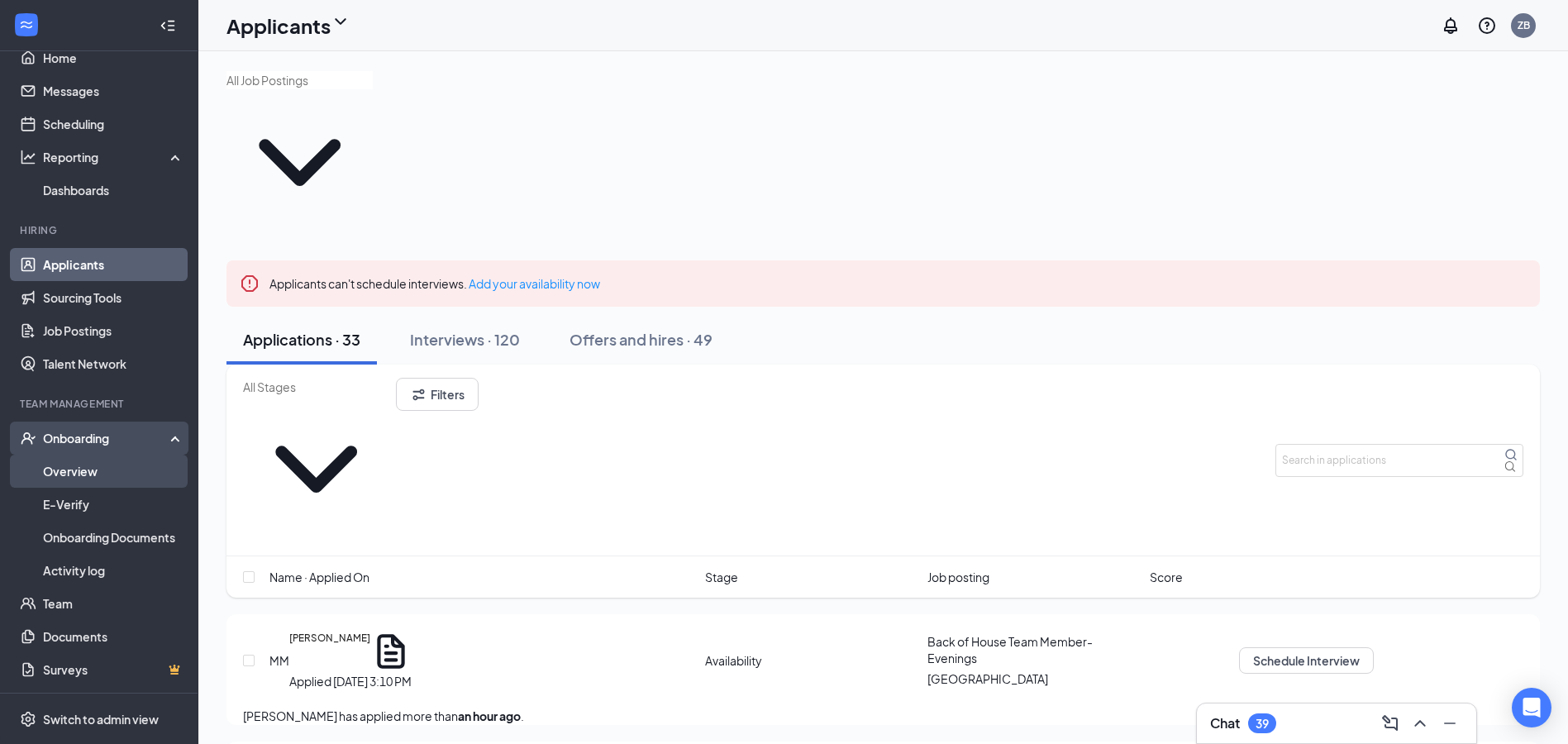
click at [121, 457] on link "Overview" at bounding box center [114, 471] width 142 height 33
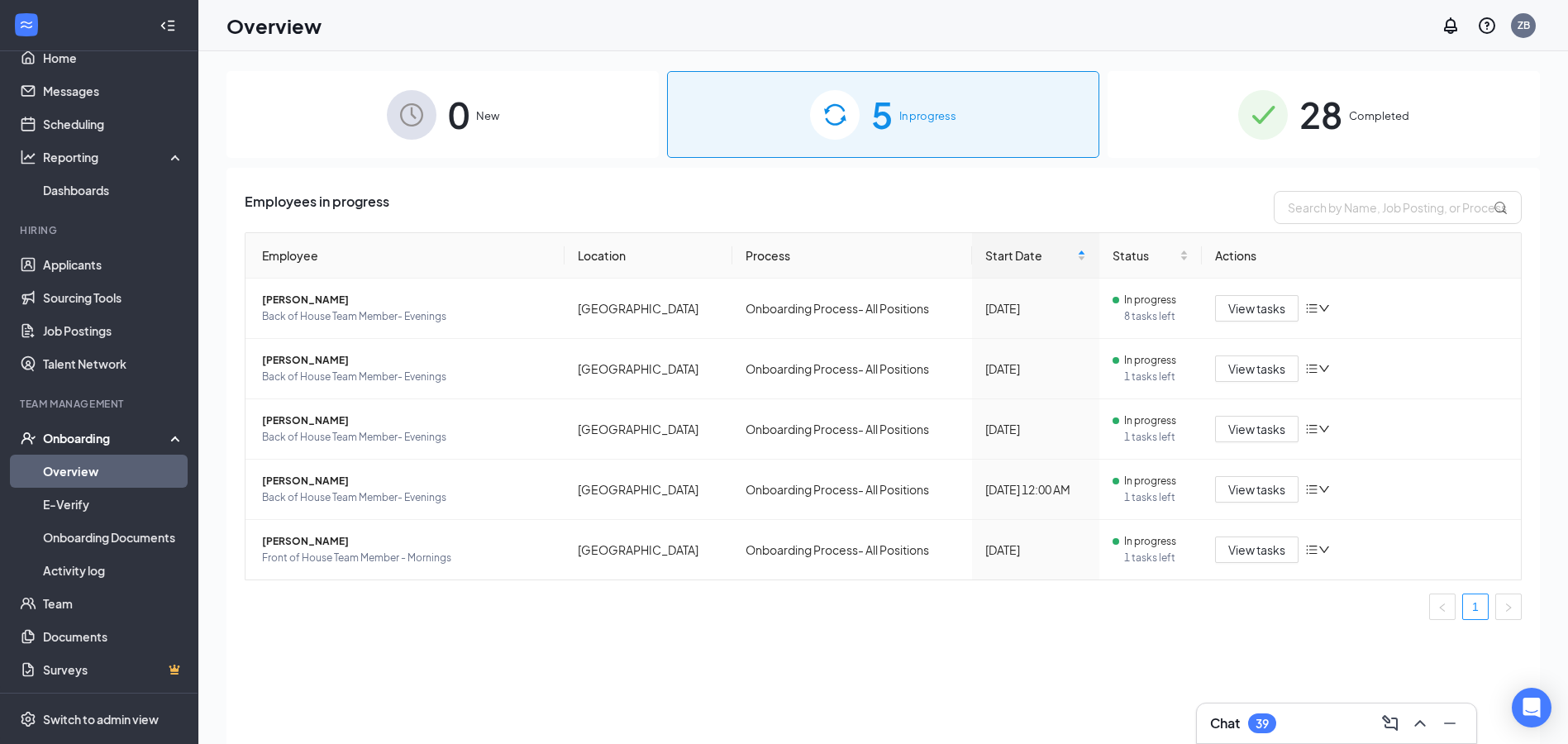
click at [1325, 133] on span "28" at bounding box center [1321, 115] width 43 height 57
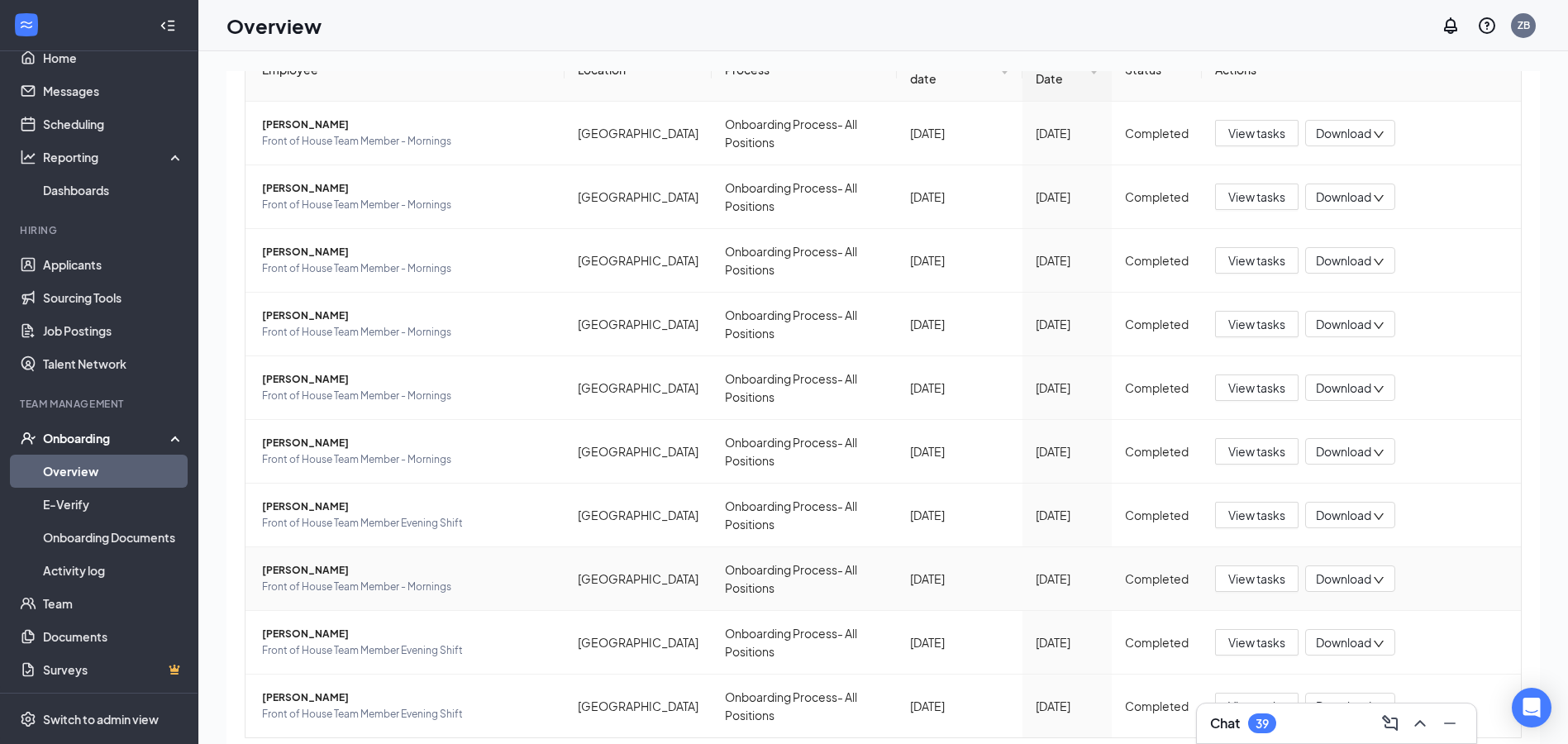
click at [300, 563] on span "Hayley A Munoz" at bounding box center [407, 571] width 289 height 17
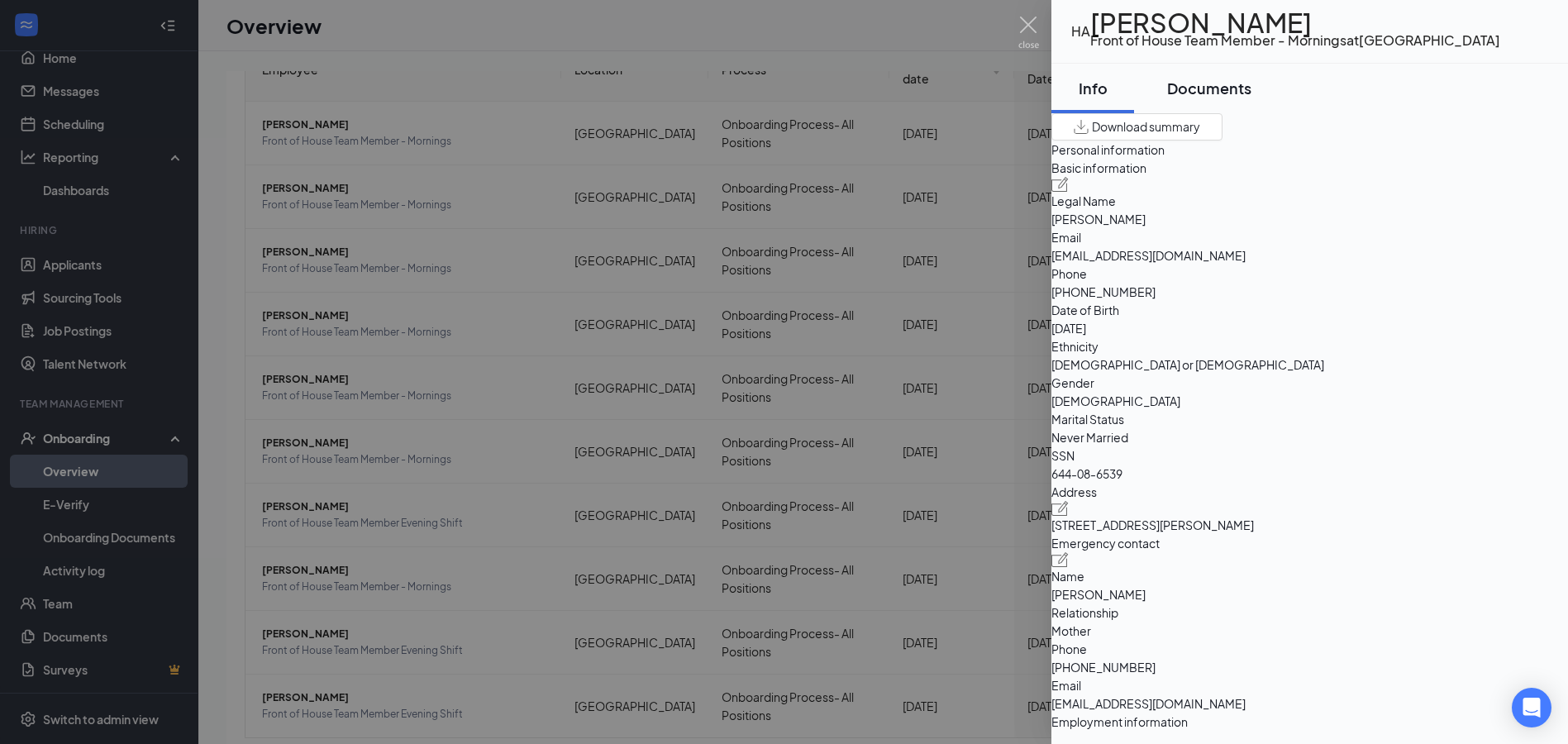
click at [1208, 87] on div "Documents" at bounding box center [1209, 88] width 85 height 21
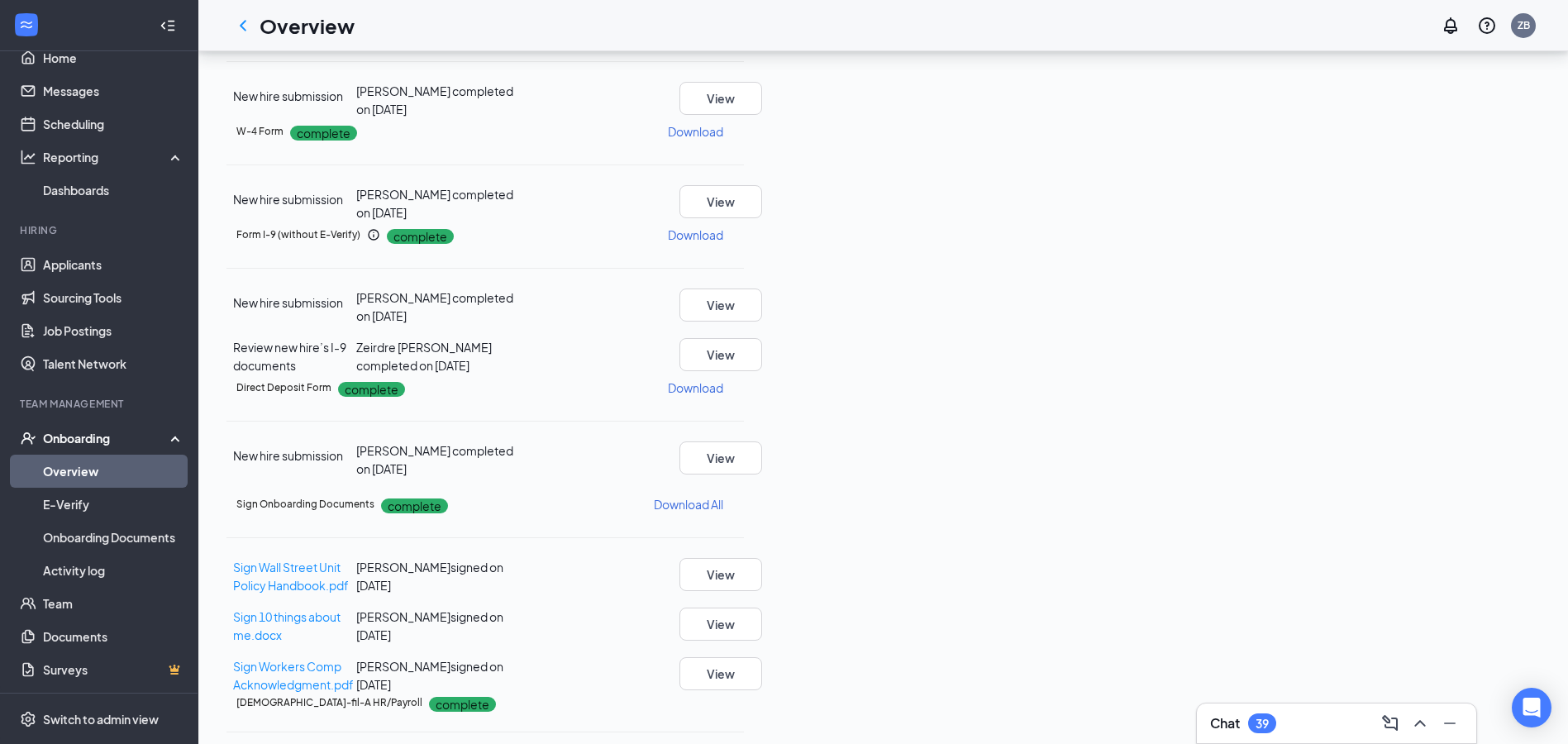
scroll to position [349, 0]
click at [341, 610] on span "Sign 10 things about me.docx" at bounding box center [286, 626] width 107 height 33
click at [251, 30] on icon "ChevronLeft" at bounding box center [242, 25] width 20 height 20
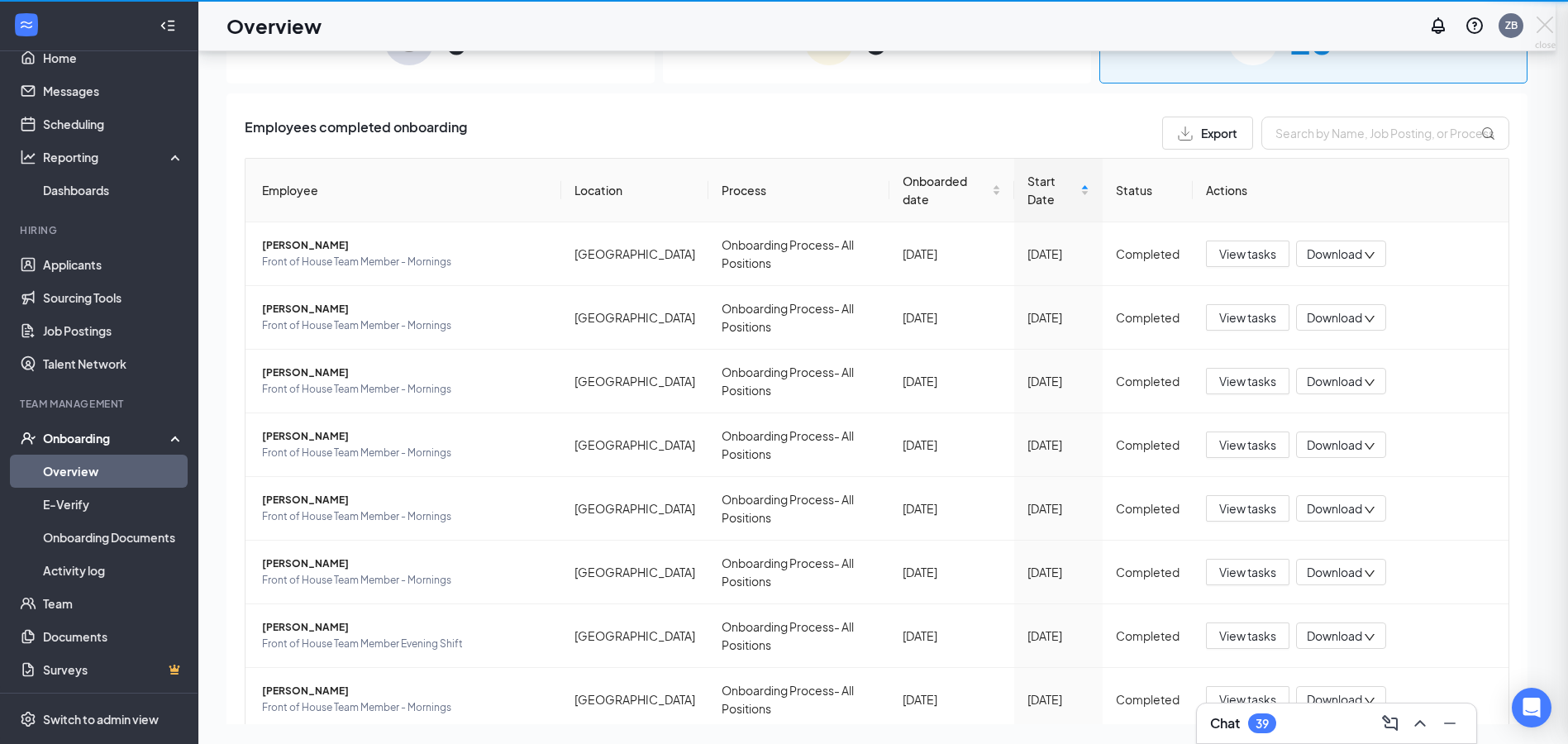
scroll to position [74, 0]
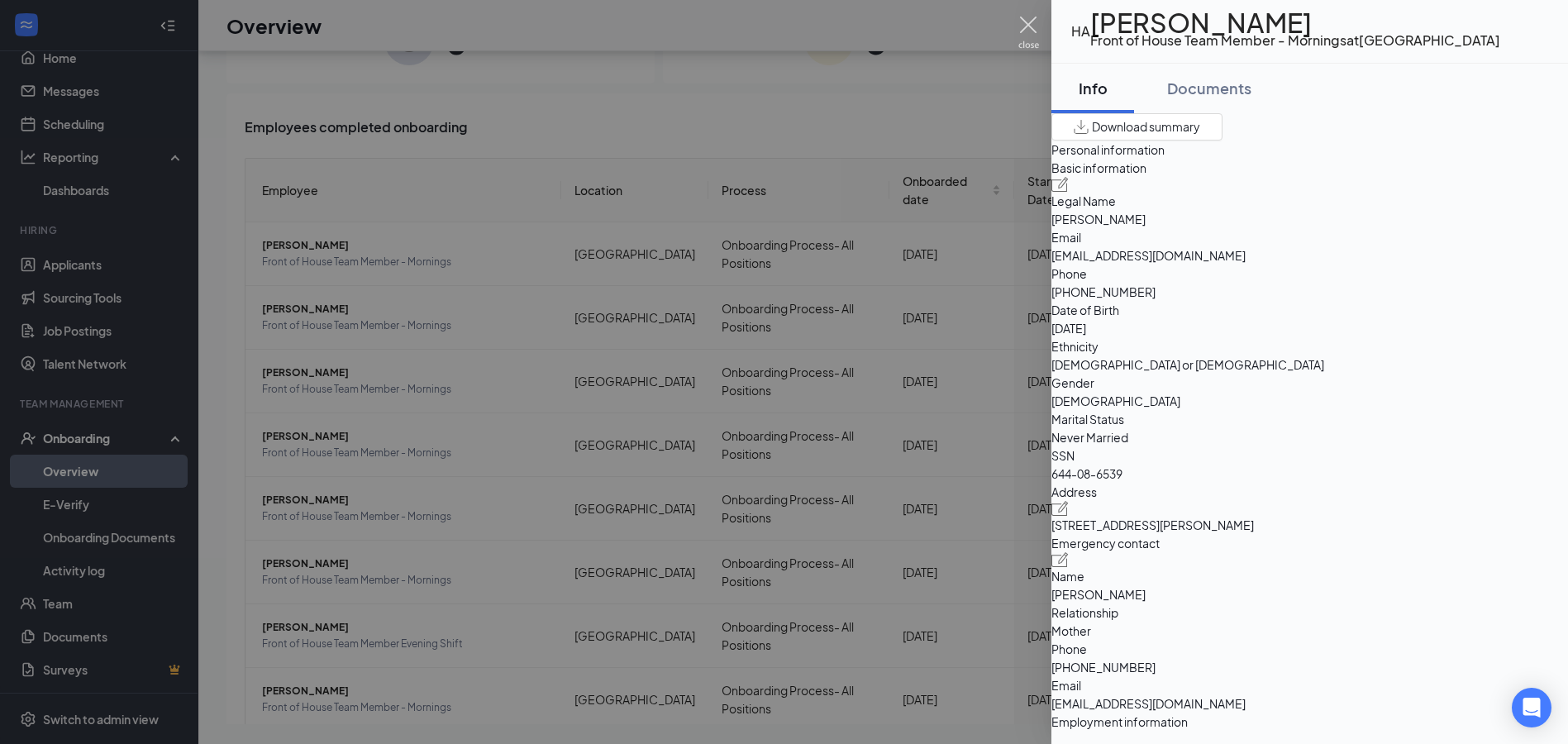
click at [1030, 23] on img at bounding box center [1028, 33] width 21 height 32
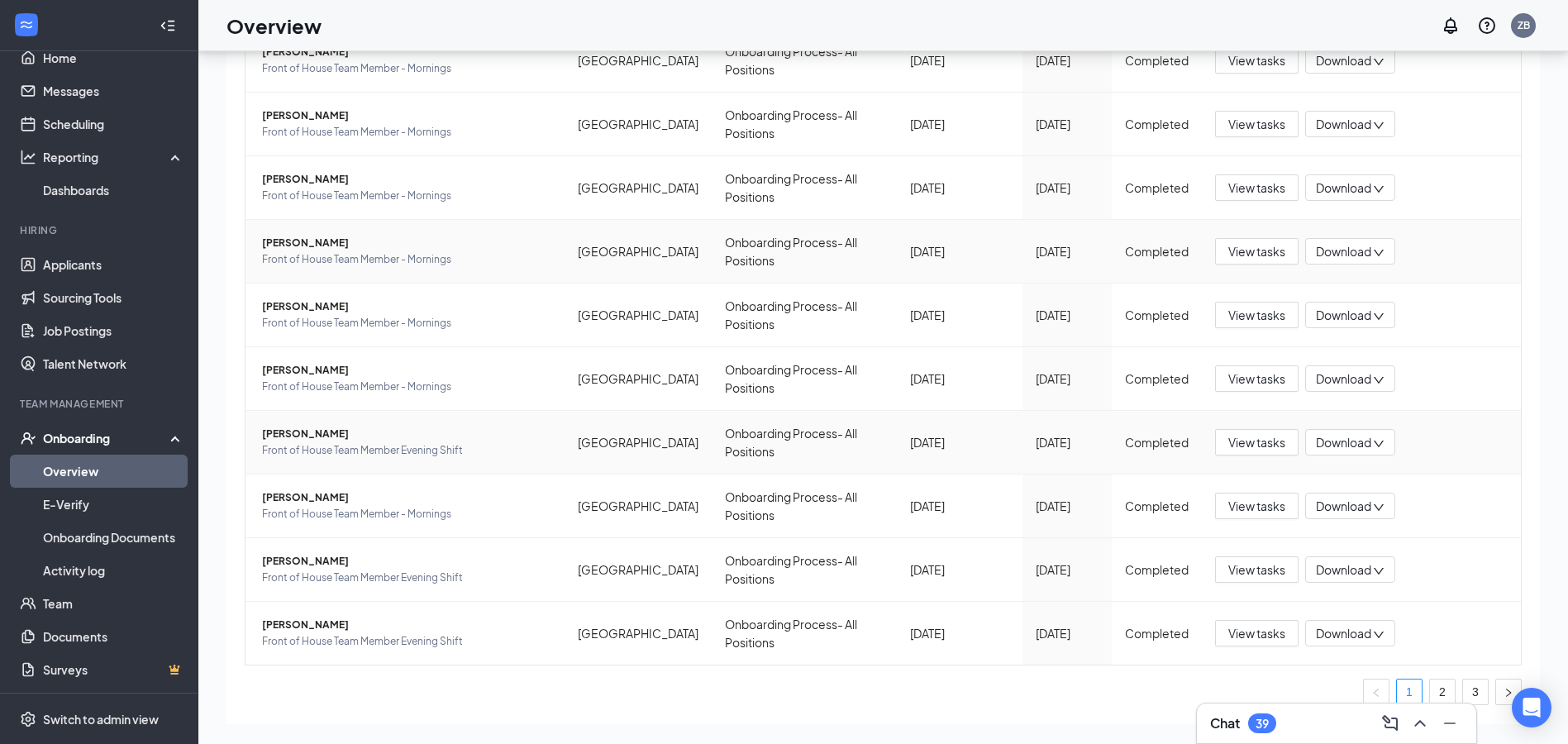
scroll to position [195, 0]
click at [1430, 678] on link "2" at bounding box center [1442, 690] width 24 height 24
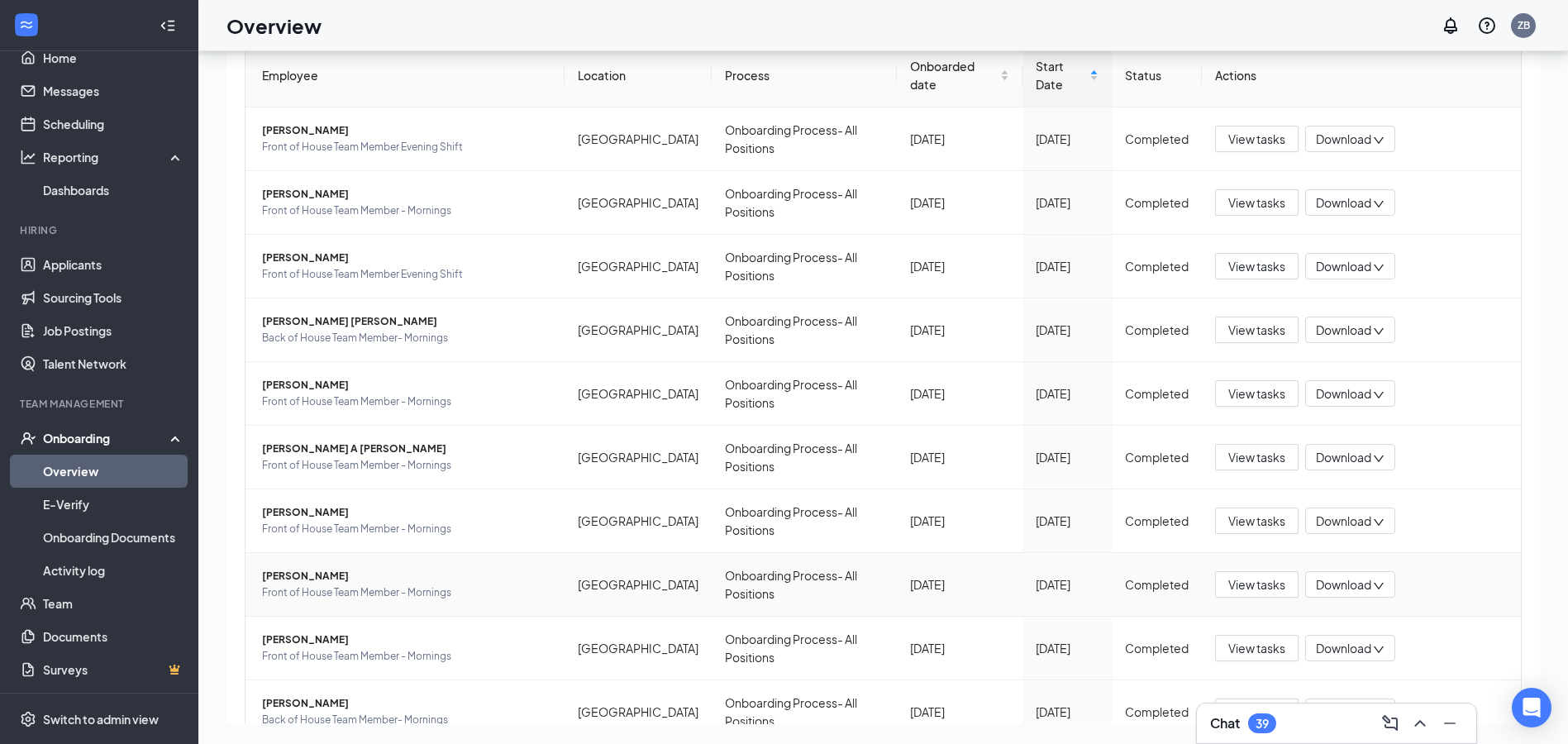
scroll to position [195, 0]
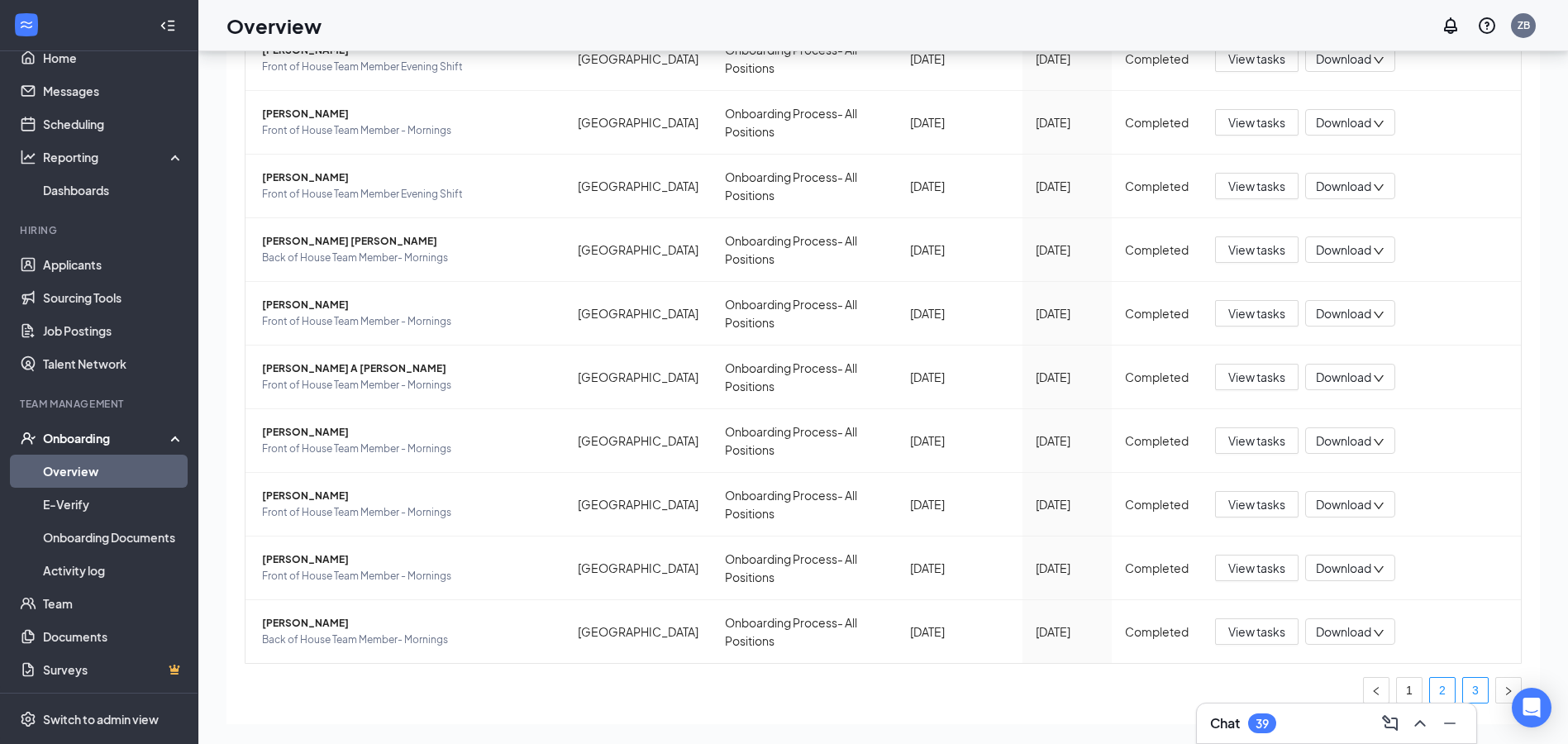
click at [1463, 678] on link "3" at bounding box center [1475, 690] width 24 height 24
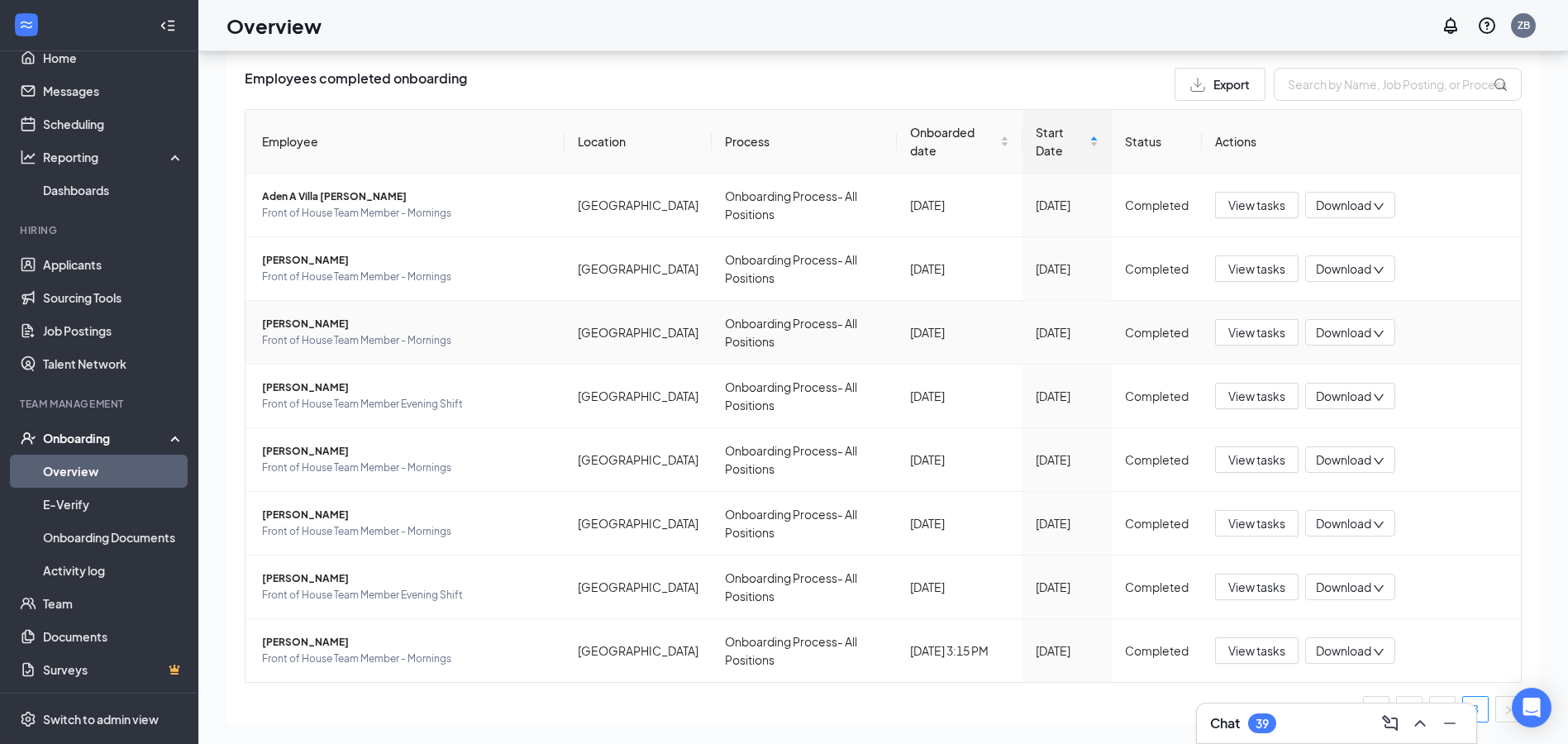
scroll to position [74, 0]
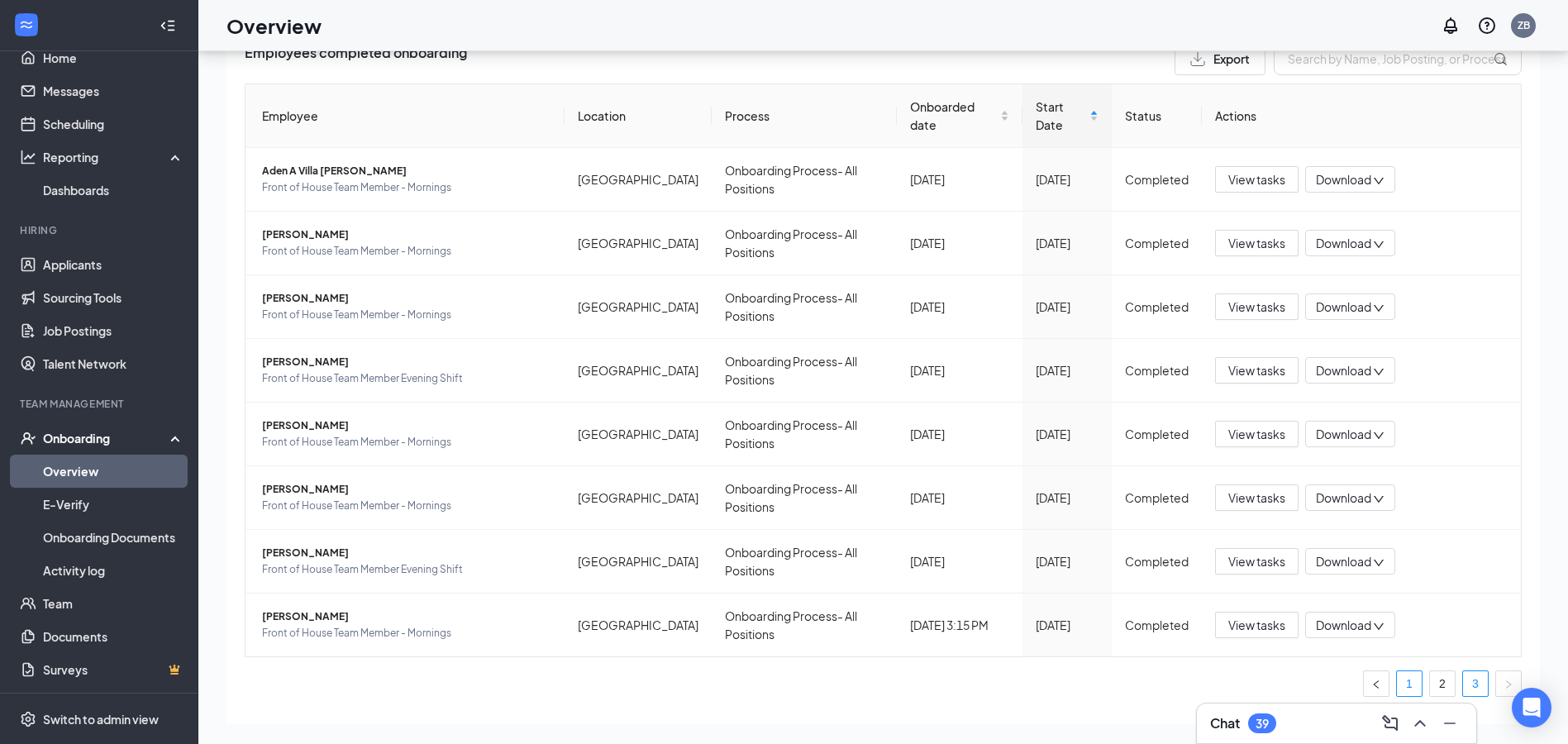
click at [1397, 672] on link "1" at bounding box center [1409, 684] width 24 height 24
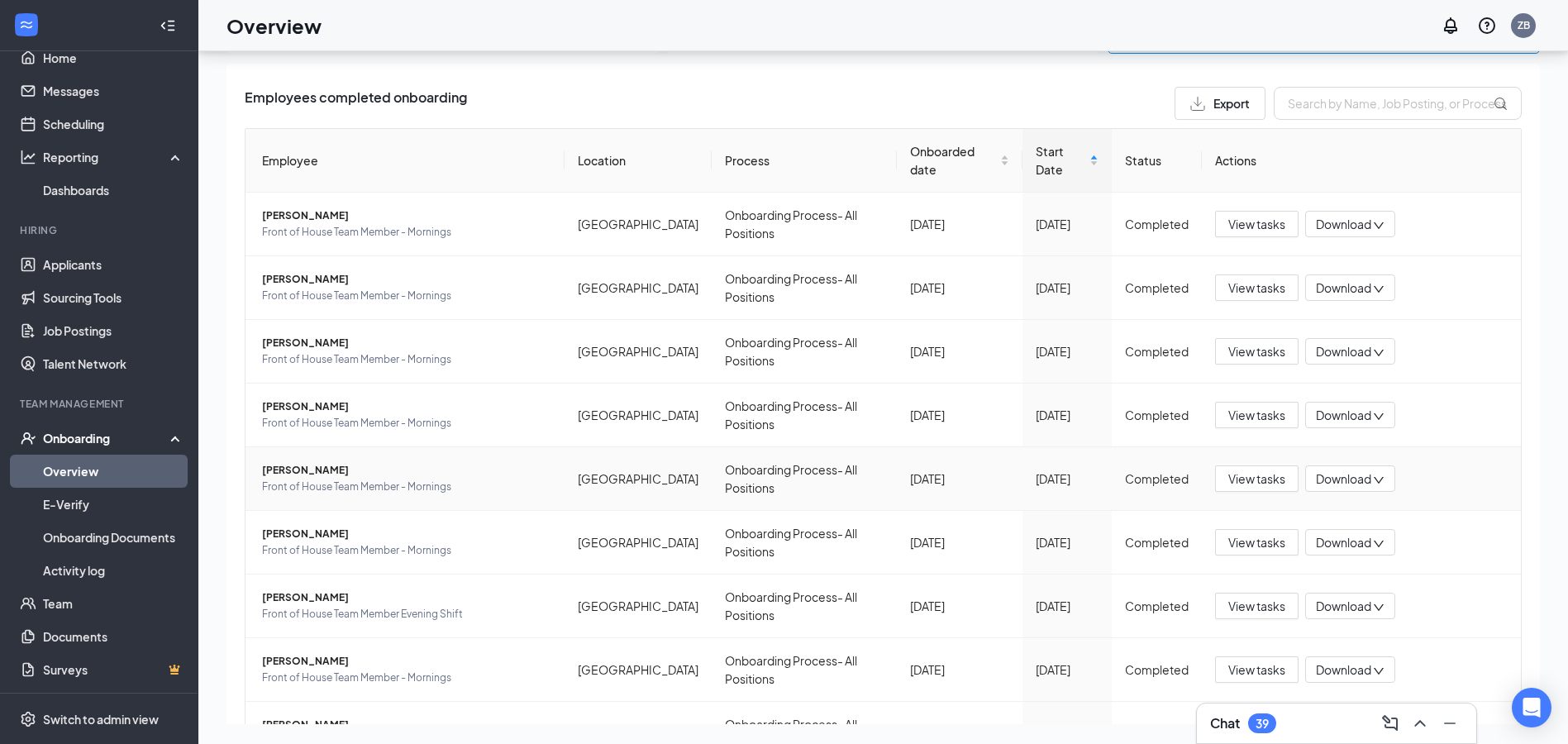
scroll to position [195, 0]
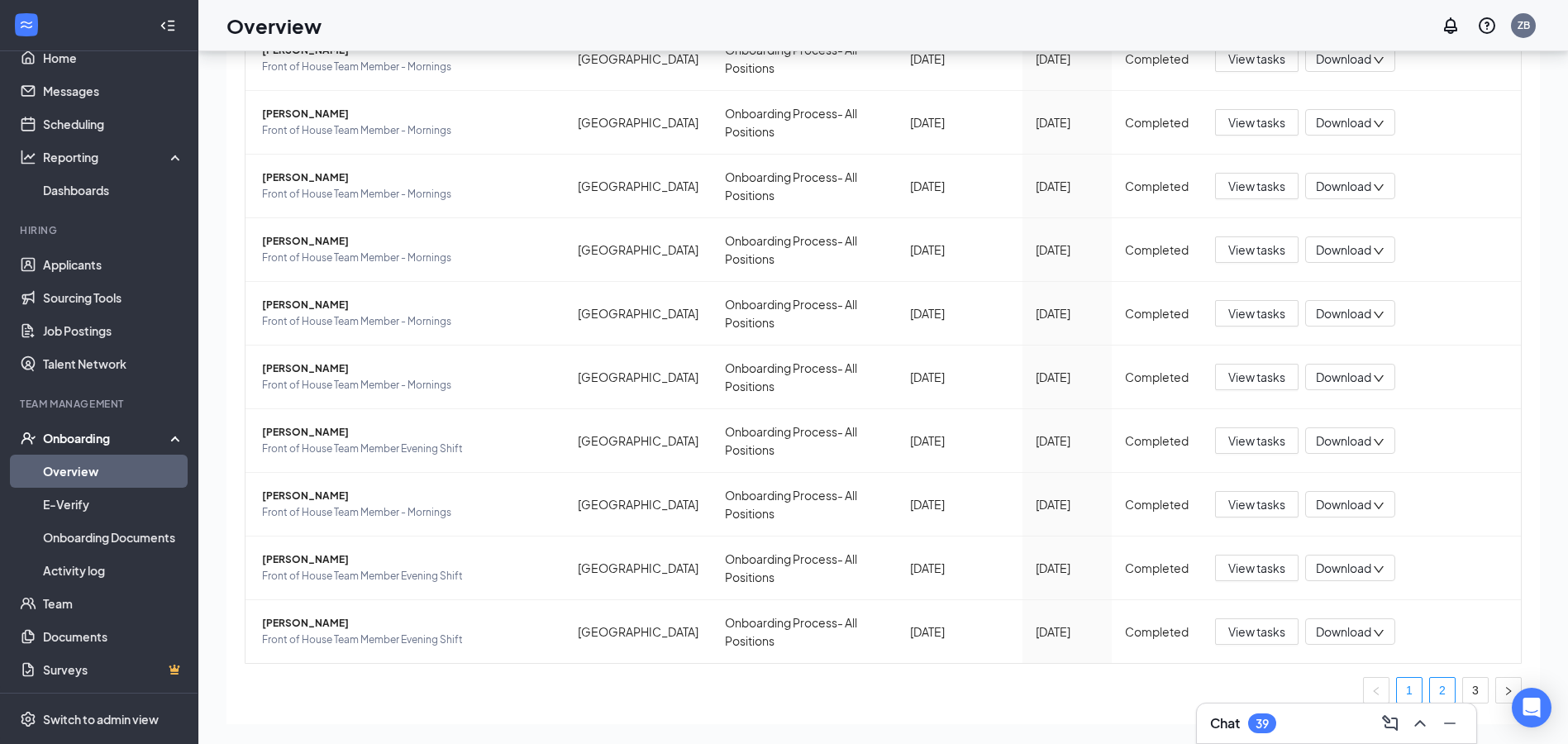
click at [1442, 677] on li "2" at bounding box center [1442, 690] width 26 height 26
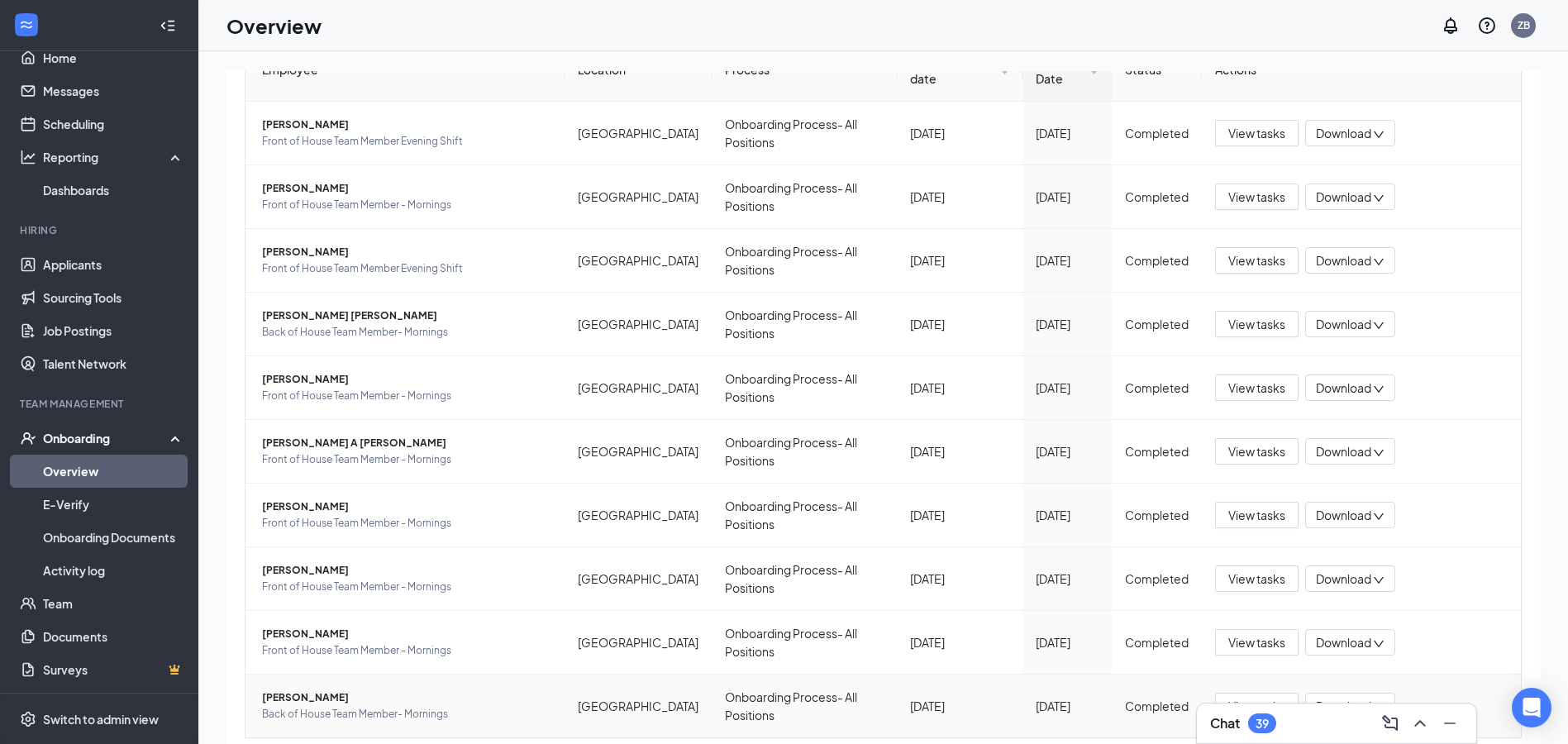
scroll to position [74, 0]
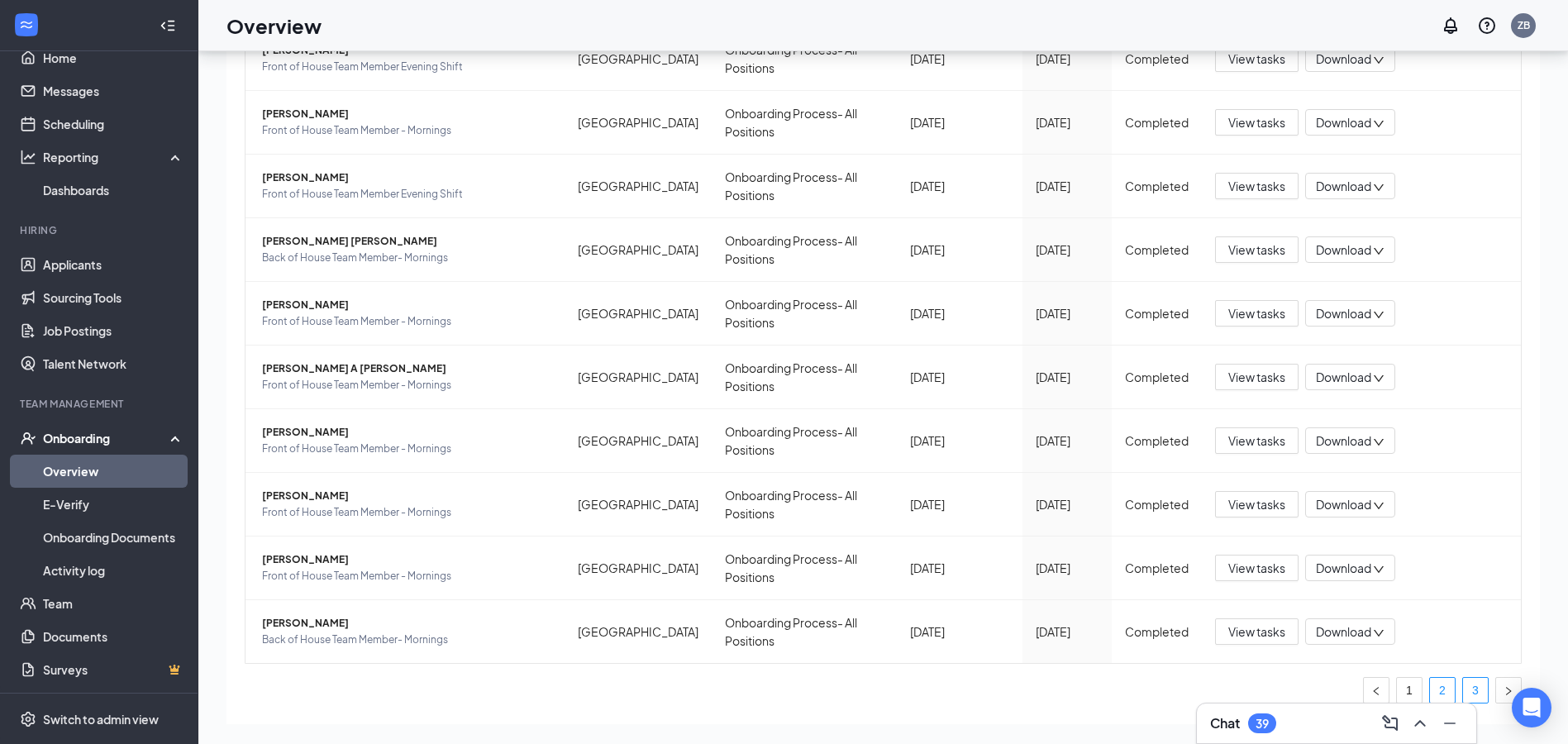
click at [1466, 678] on link "3" at bounding box center [1475, 690] width 24 height 24
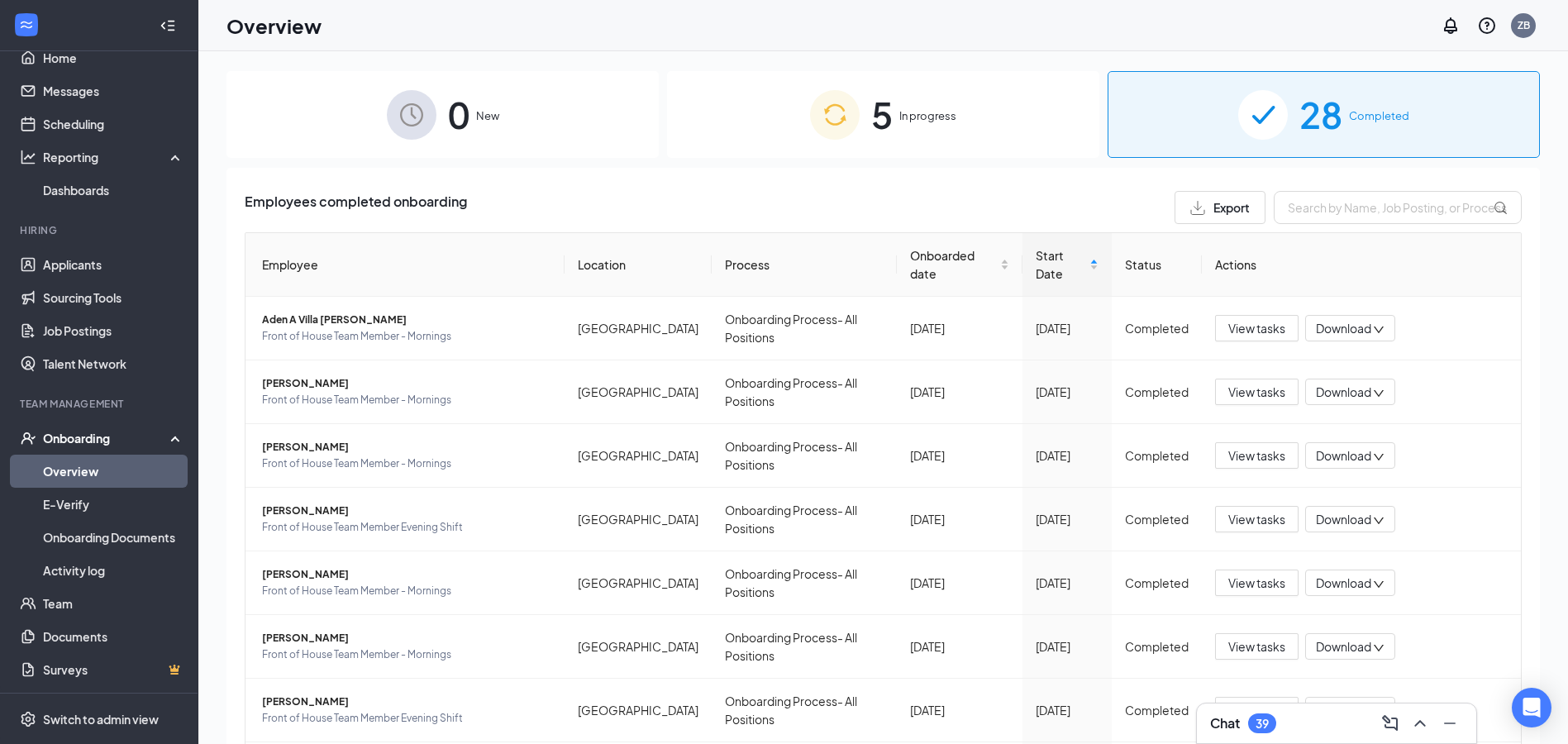
click at [953, 116] on div "5 In progress" at bounding box center [883, 115] width 432 height 86
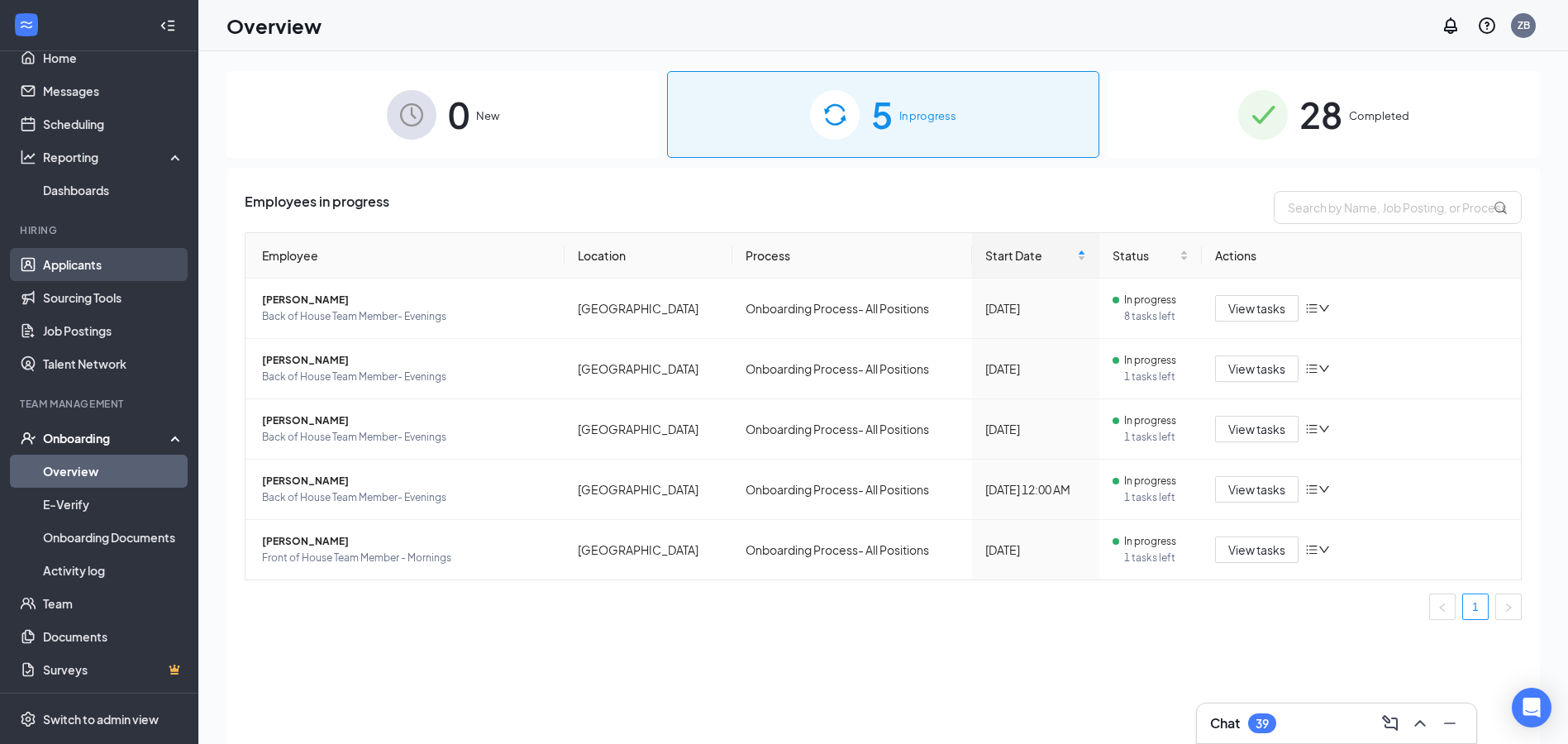
click at [122, 263] on link "Applicants" at bounding box center [114, 264] width 142 height 33
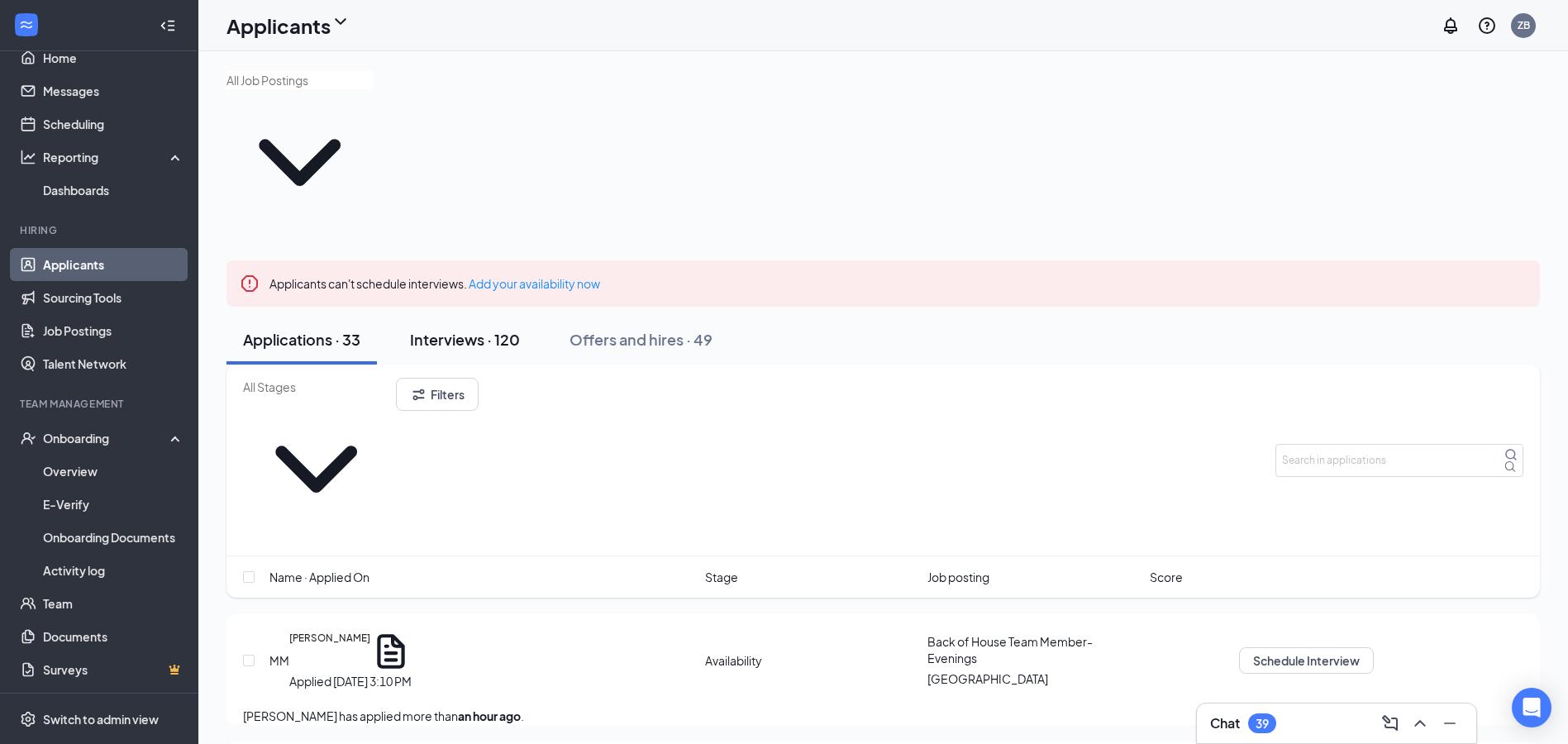
click at [439, 329] on div "Interviews · 120" at bounding box center [465, 339] width 110 height 21
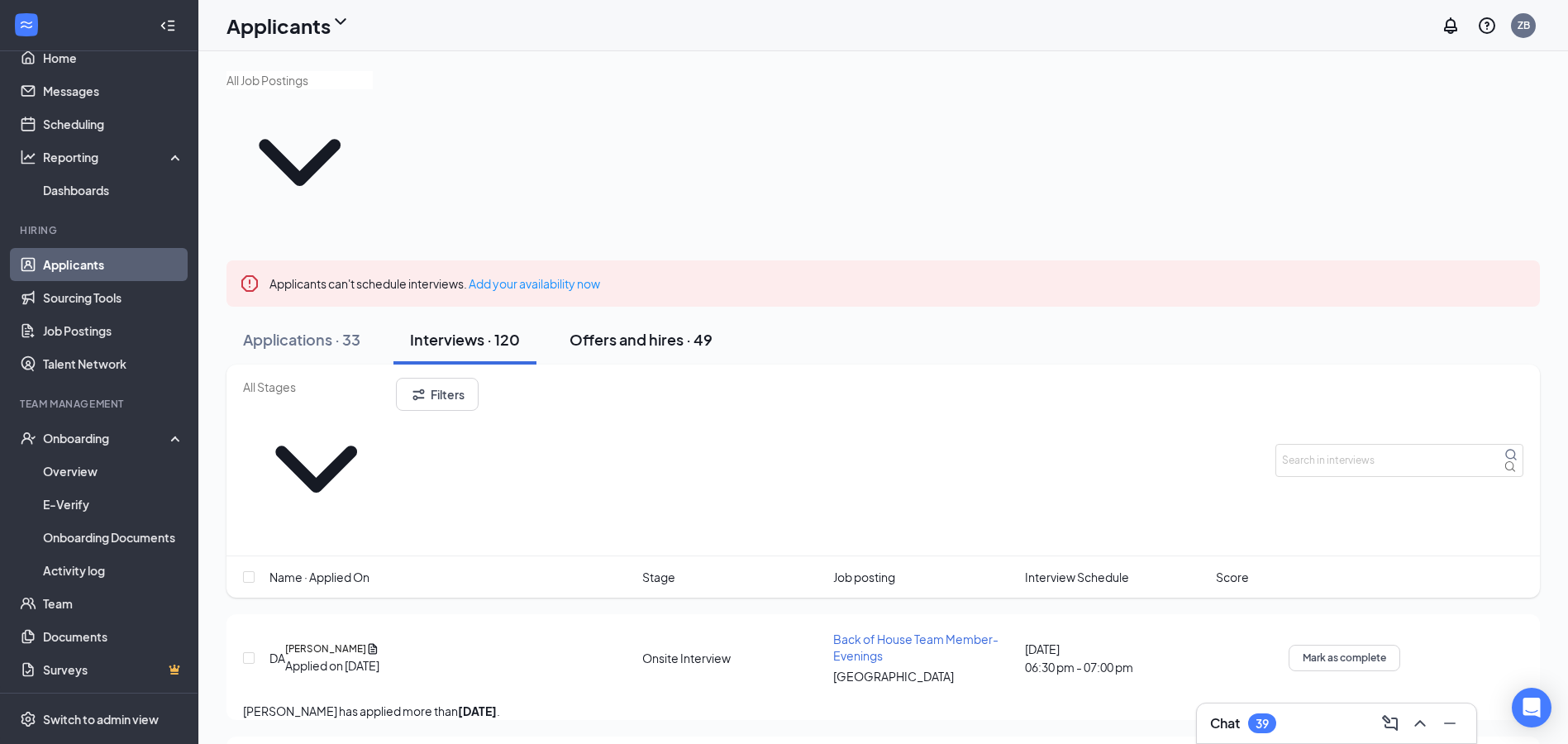
click at [684, 329] on div "Offers and hires · 49" at bounding box center [641, 339] width 143 height 21
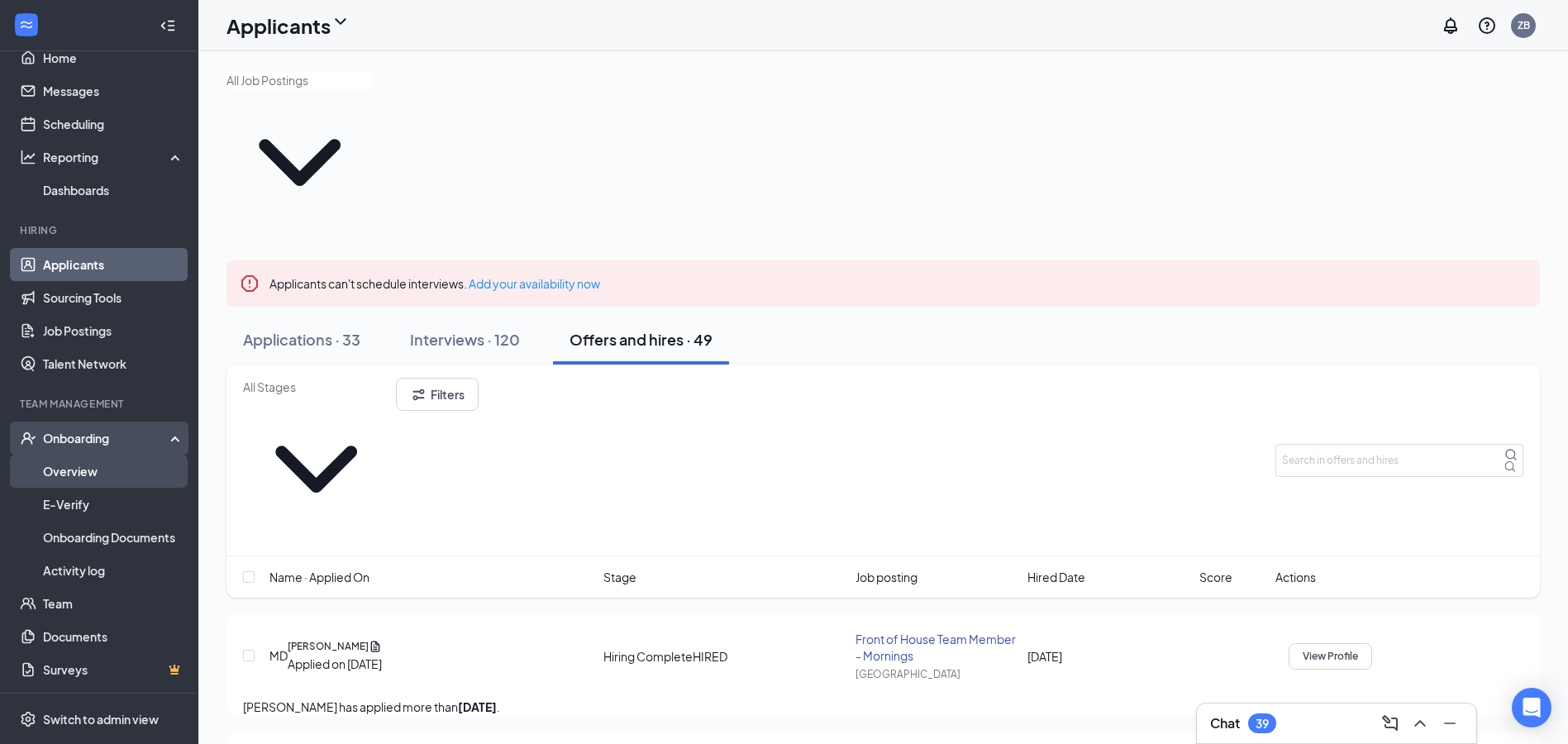
click at [137, 463] on link "Overview" at bounding box center [114, 471] width 142 height 33
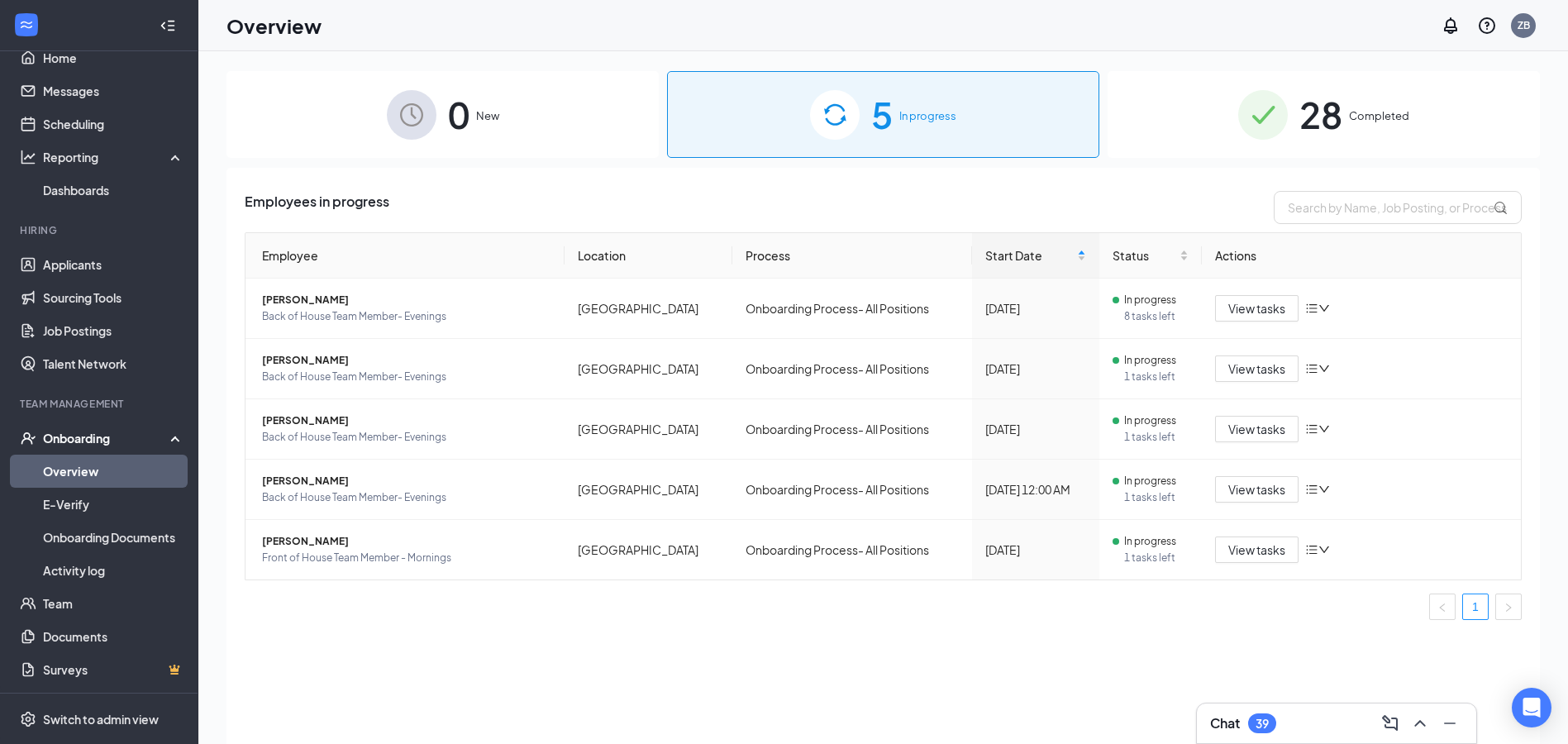
click at [1304, 142] on span "28" at bounding box center [1321, 115] width 43 height 57
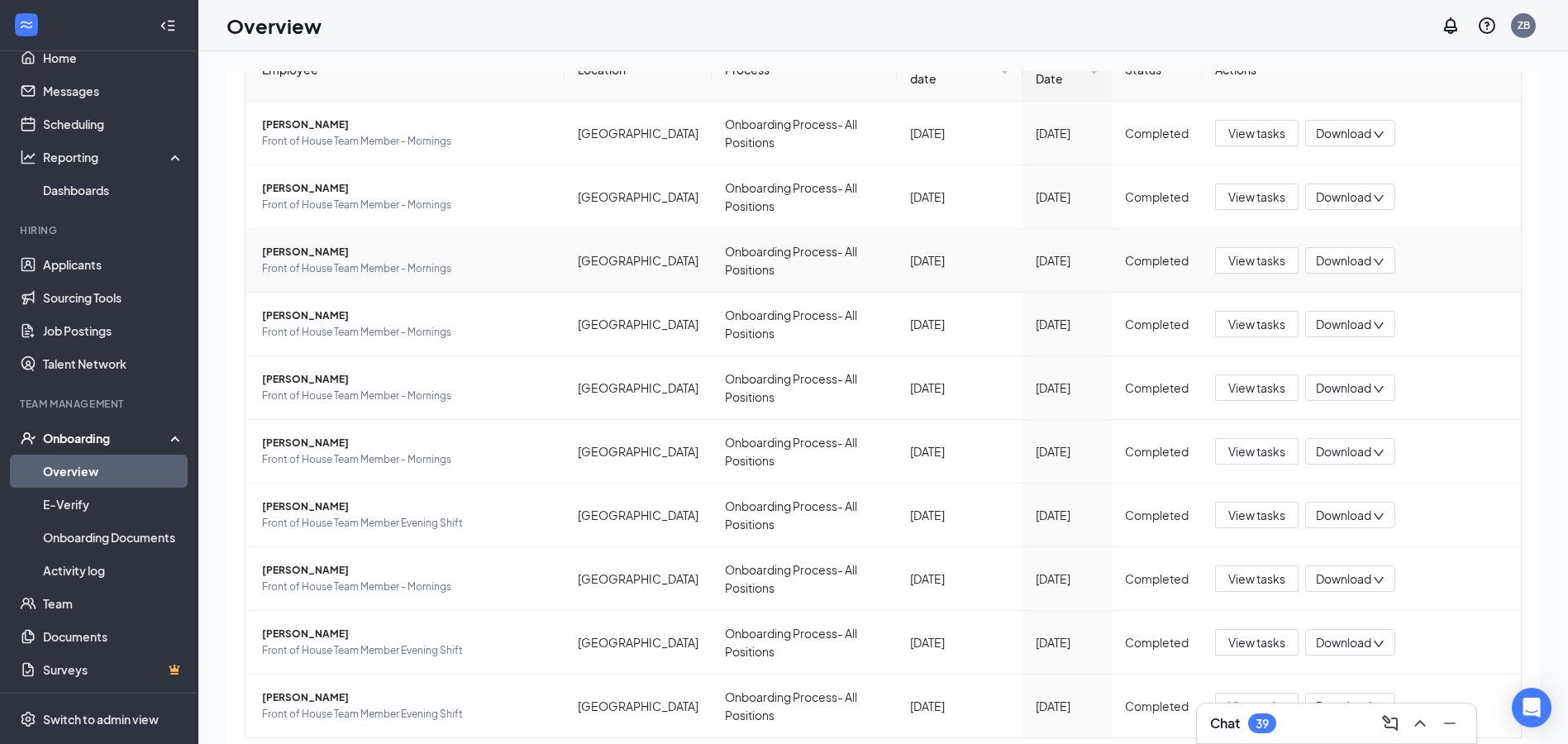
scroll to position [30, 0]
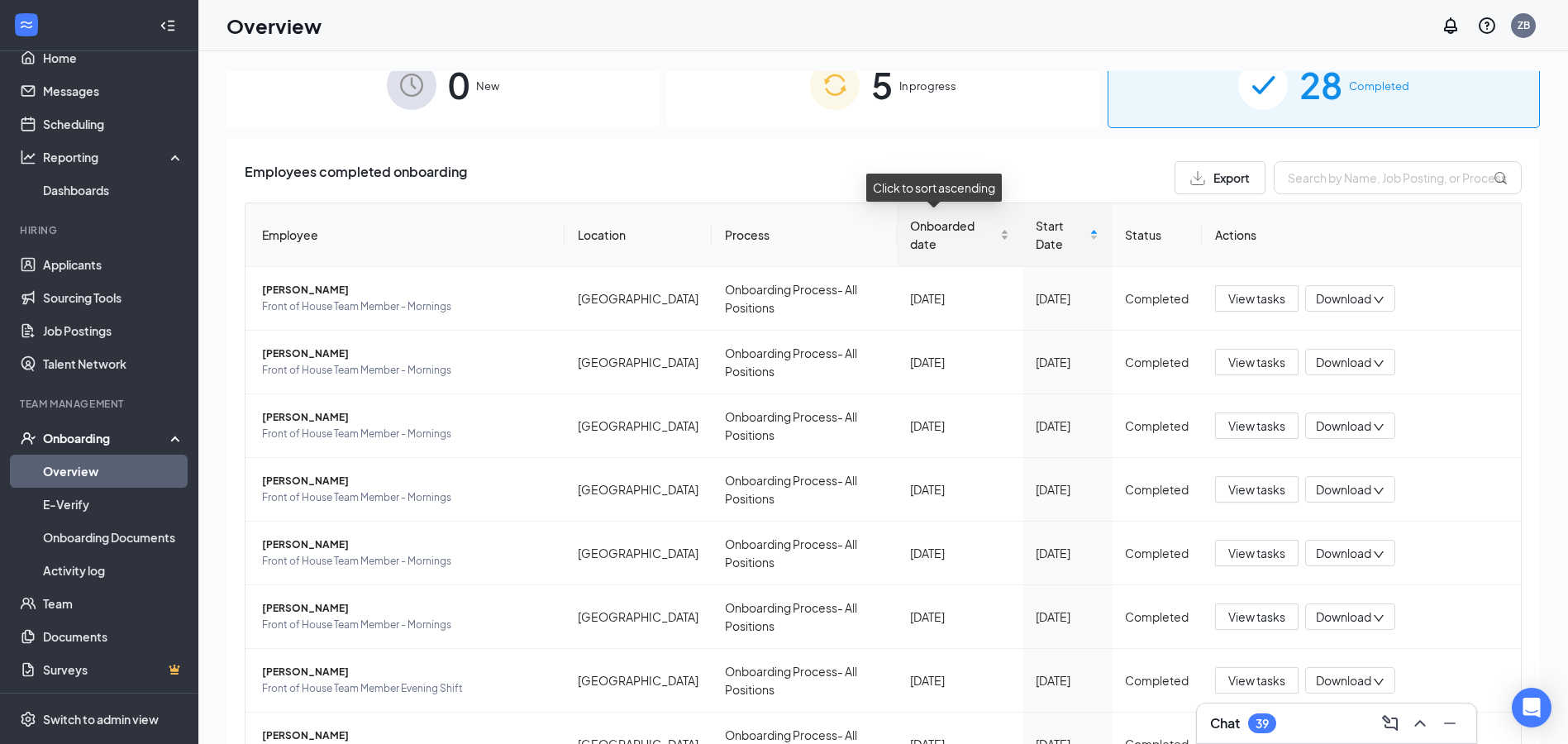
click at [970, 219] on span "Onboarded date" at bounding box center [953, 235] width 86 height 37
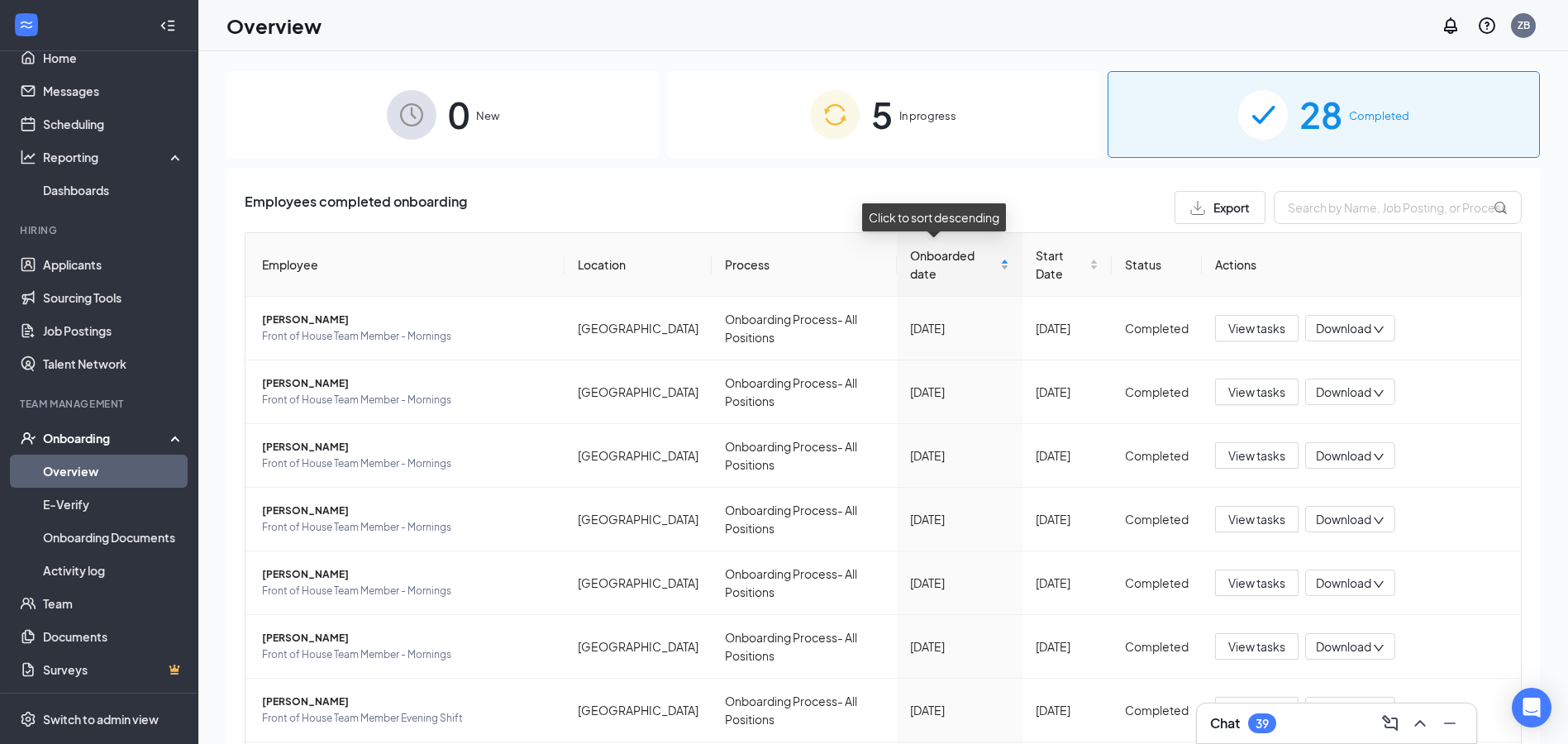
click at [983, 250] on div "Onboarded date" at bounding box center [960, 264] width 100 height 37
click at [1077, 251] on div "Start Date" at bounding box center [1068, 264] width 64 height 37
click at [1089, 252] on div "Start Date" at bounding box center [1068, 264] width 64 height 37
click at [1080, 254] on div "Start Date" at bounding box center [1068, 264] width 64 height 37
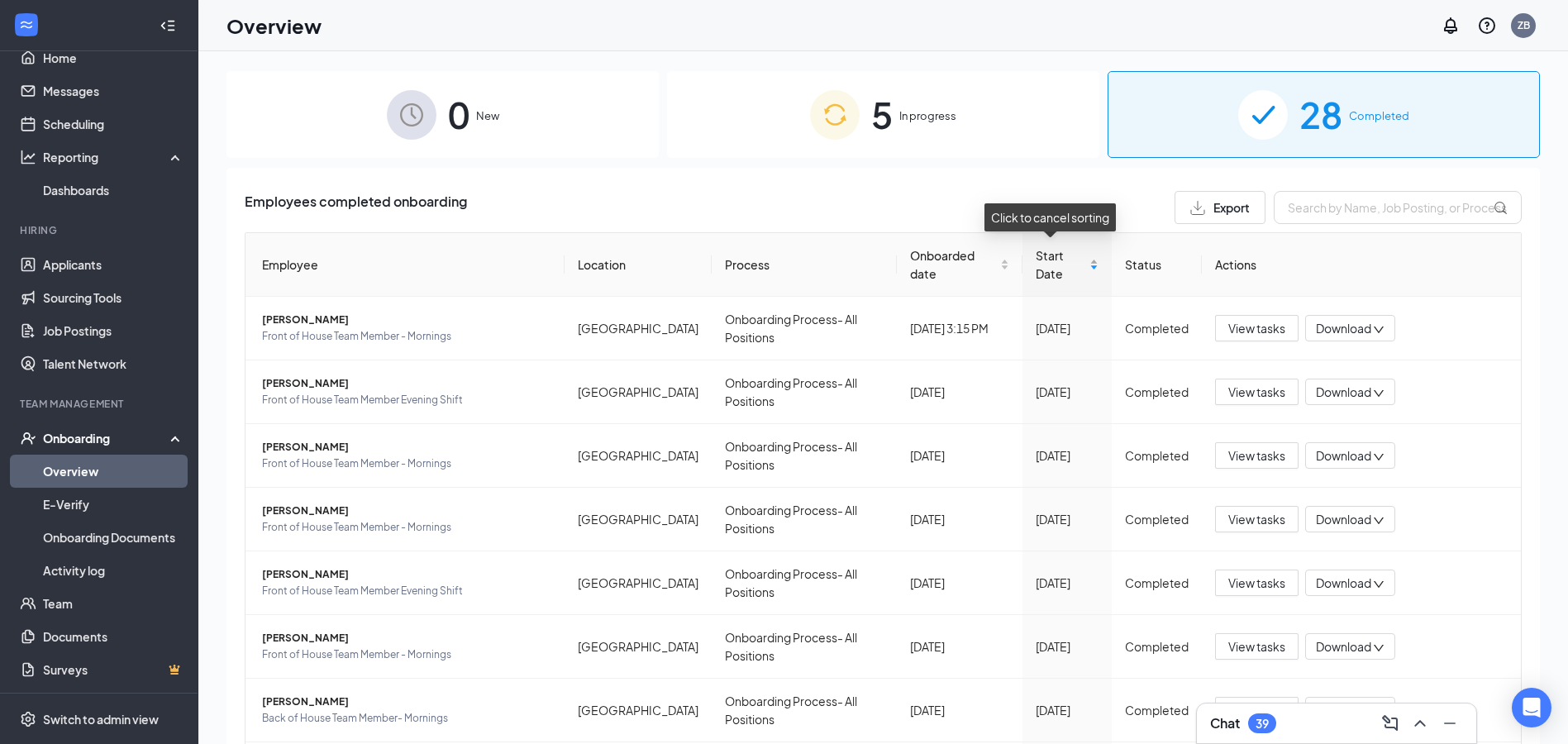
click at [1084, 251] on div "Start Date" at bounding box center [1068, 264] width 64 height 37
click at [1366, 195] on input "text" at bounding box center [1397, 207] width 248 height 33
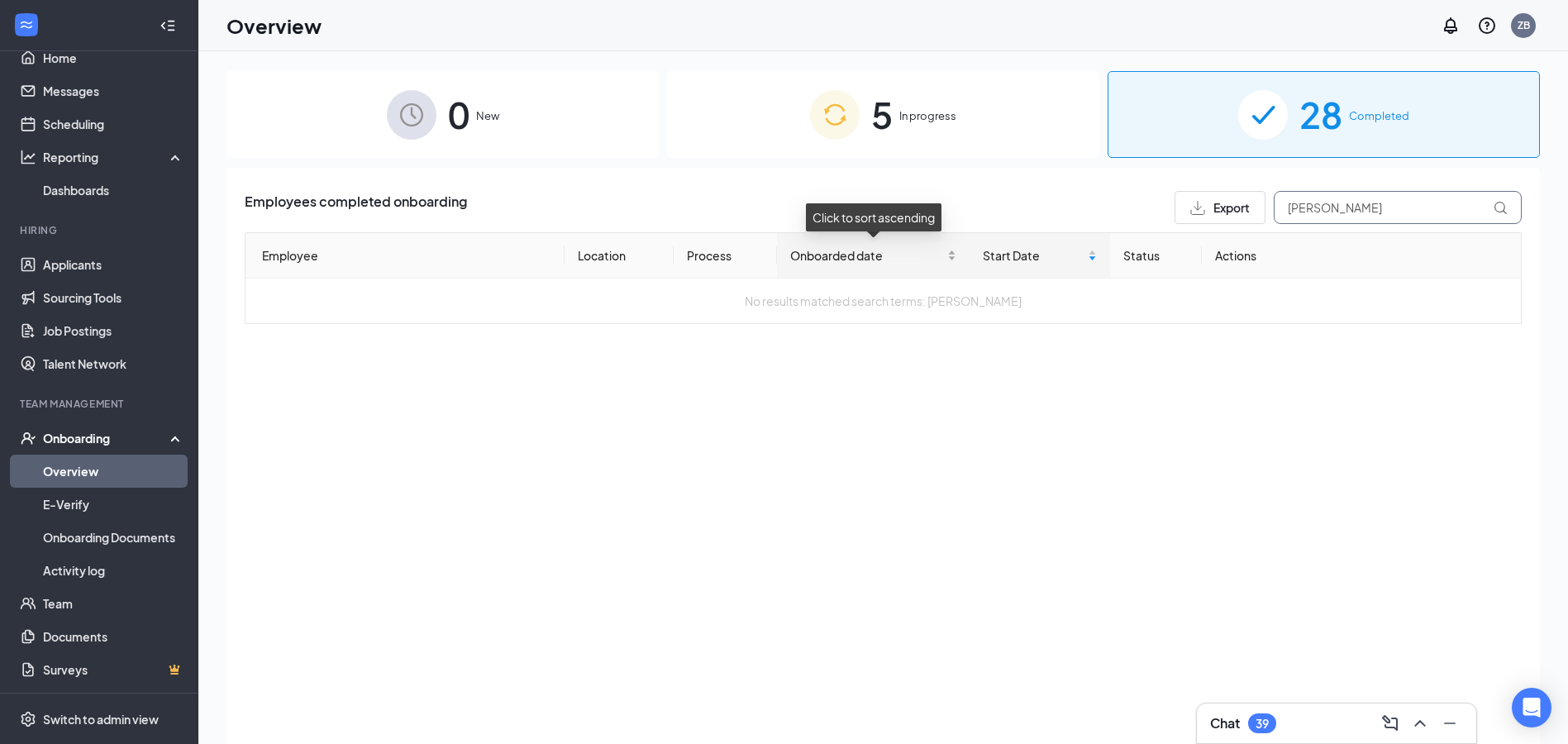
type input "gilbert"
click at [1205, 213] on div "Export" at bounding box center [1220, 208] width 59 height 14
